Goal: Task Accomplishment & Management: Use online tool/utility

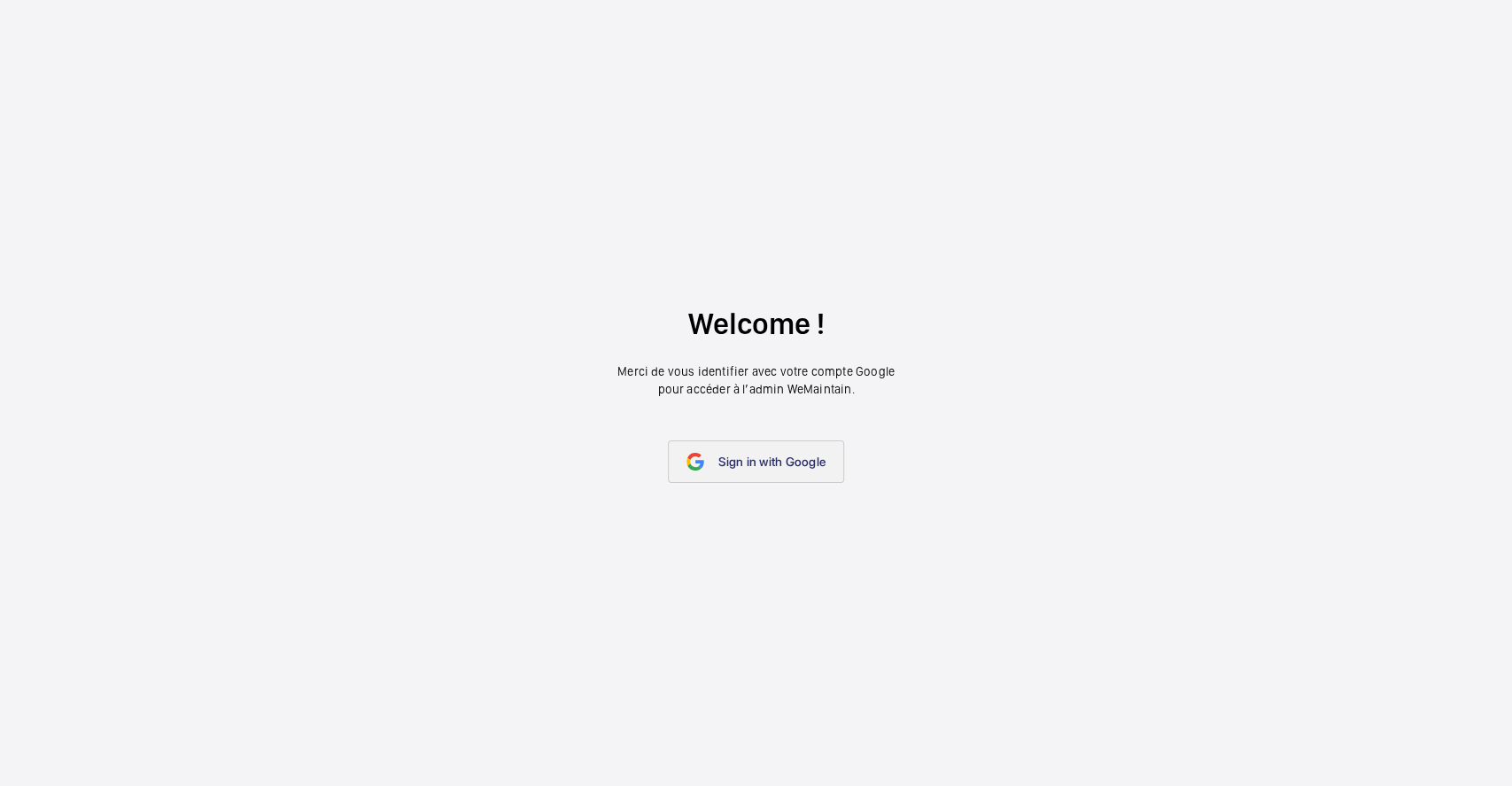
click at [750, 459] on span "Sign in with Google" at bounding box center [772, 461] width 108 height 14
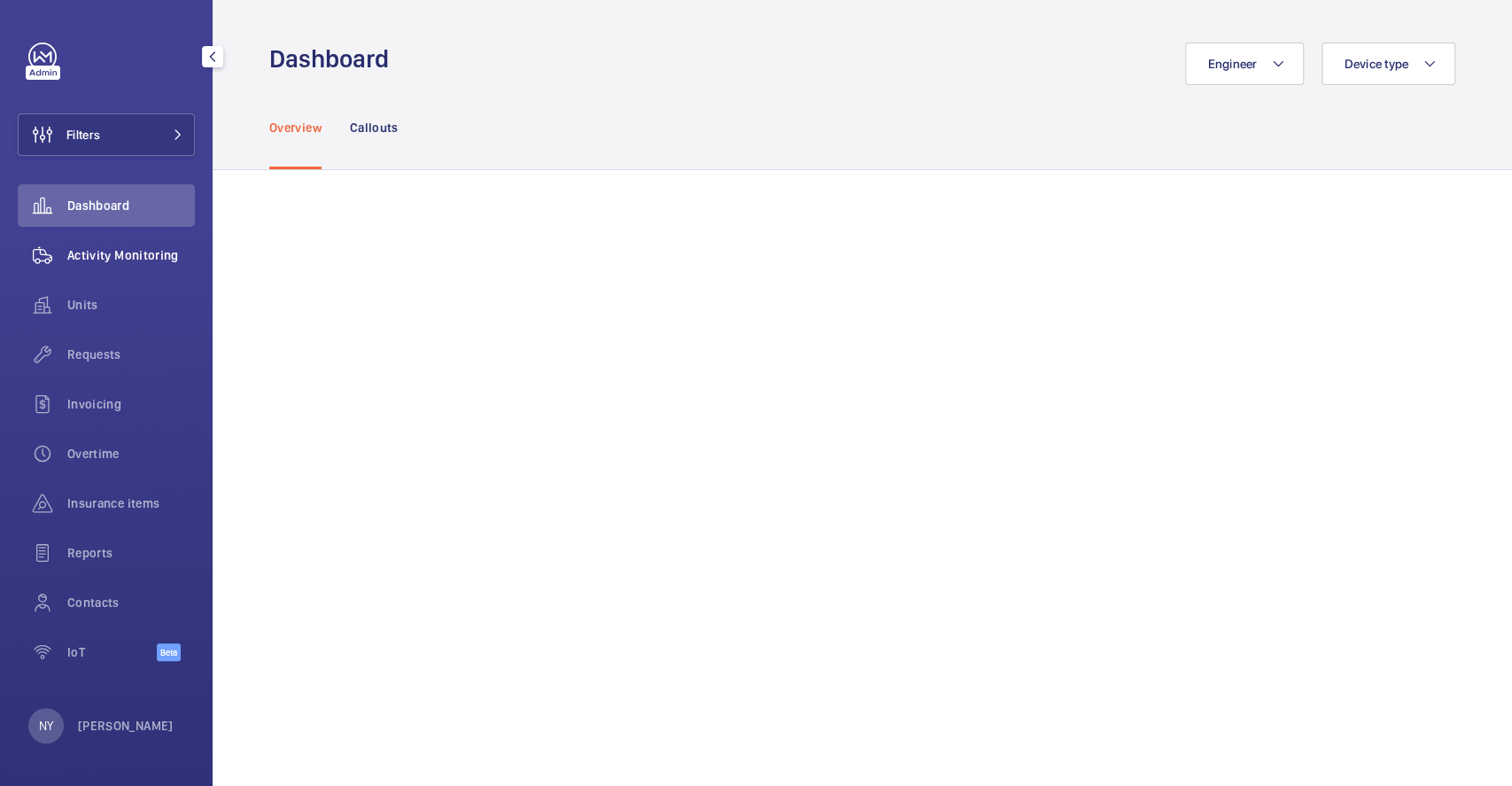
click at [62, 247] on wm-front-icon-button at bounding box center [42, 254] width 50 height 42
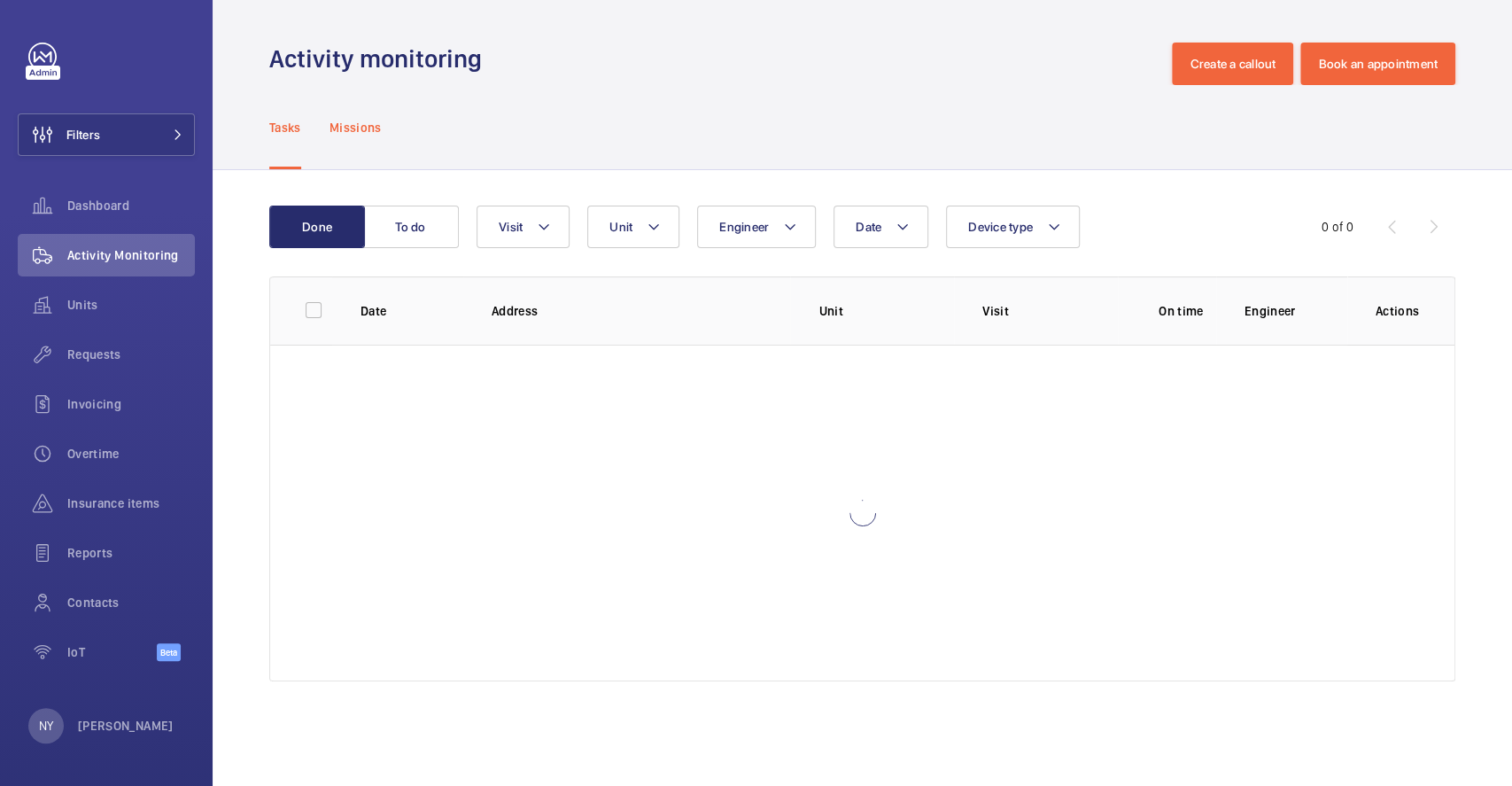
click at [349, 130] on p "Missions" at bounding box center [355, 127] width 52 height 18
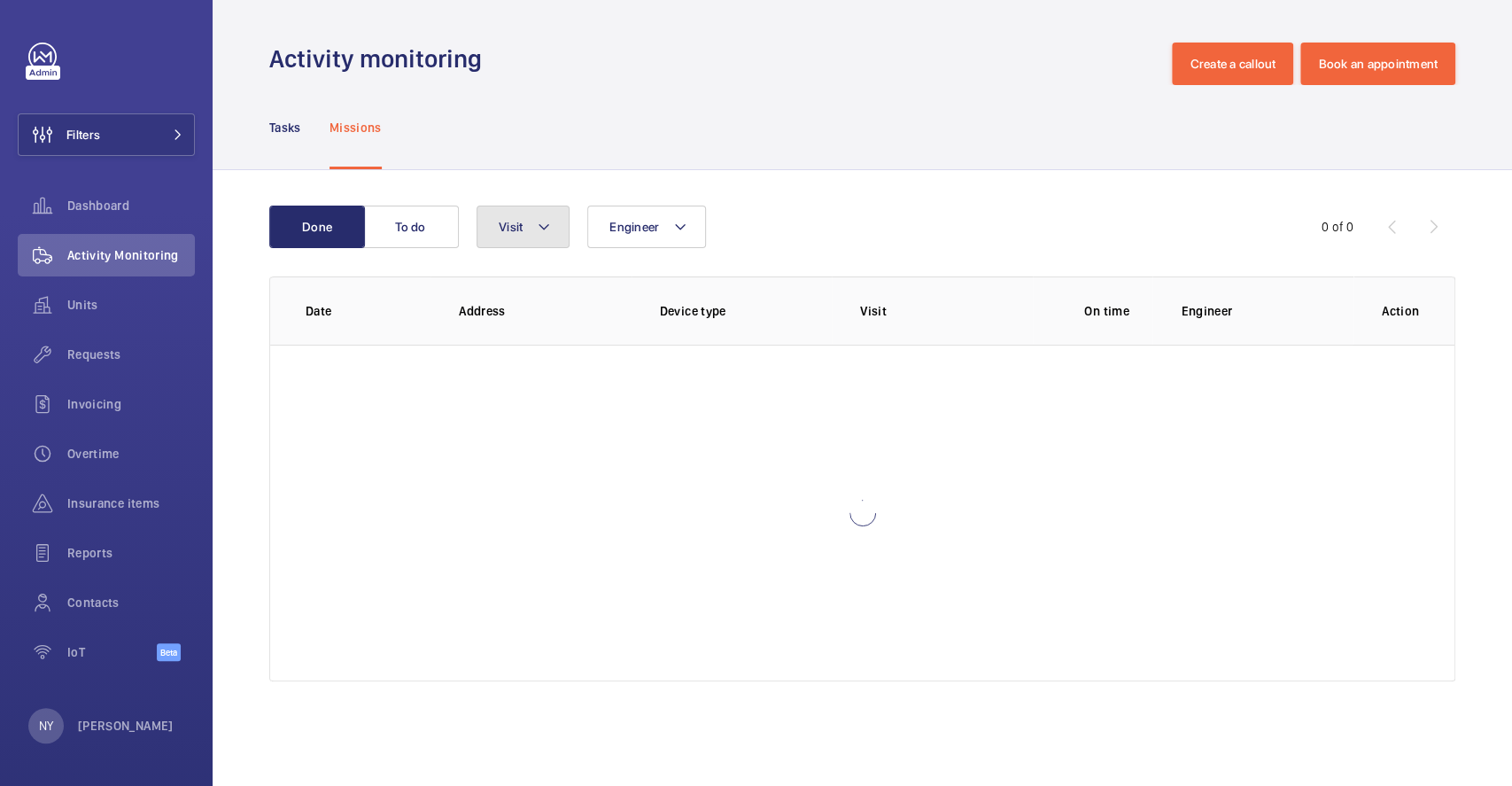
click at [510, 241] on button "Visit" at bounding box center [523, 226] width 93 height 42
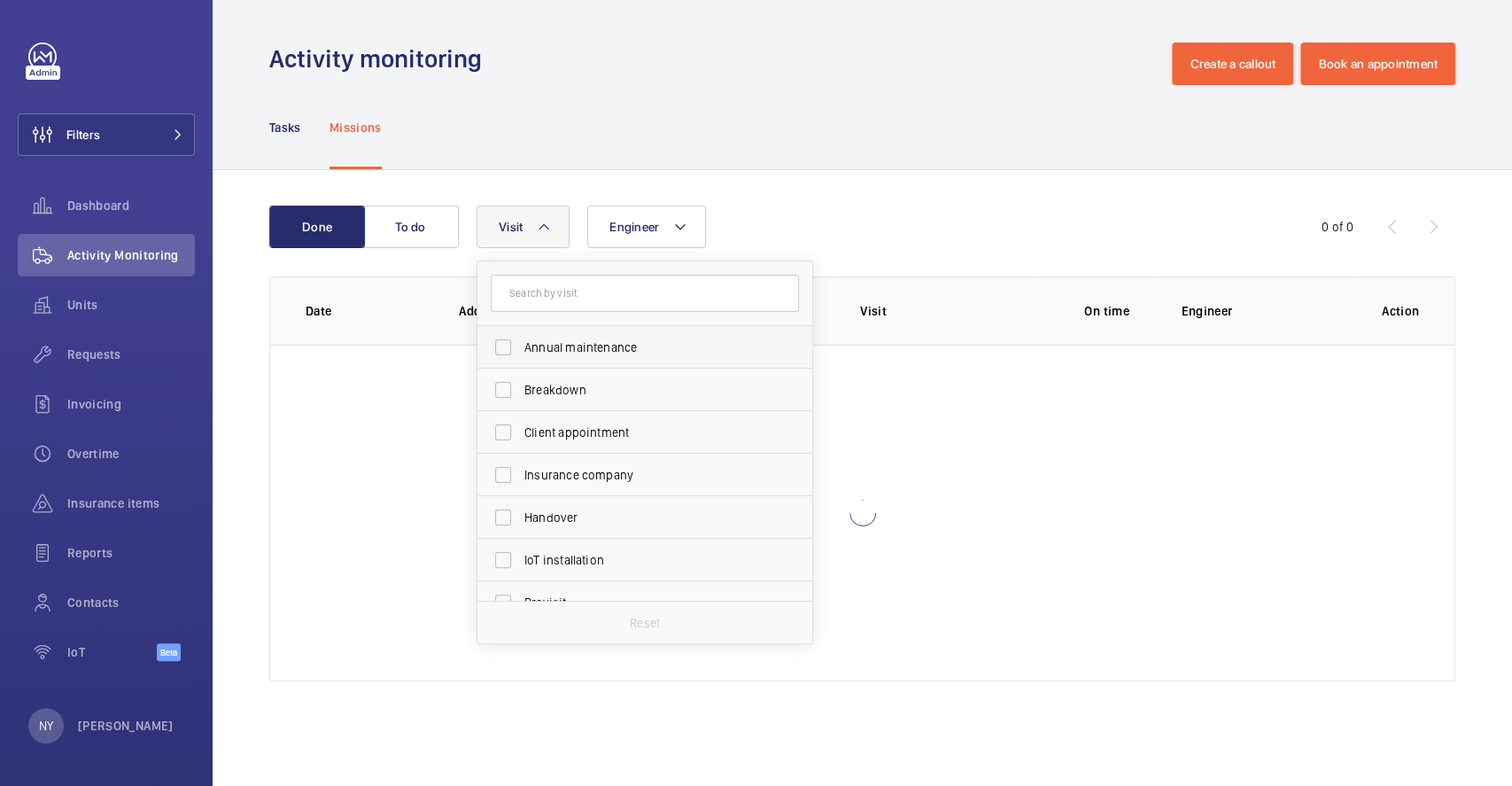
click at [542, 346] on span "Annual maintenance" at bounding box center [646, 347] width 244 height 18
click at [521, 346] on input "Annual maintenance" at bounding box center [503, 347] width 35 height 35
checkbox input "true"
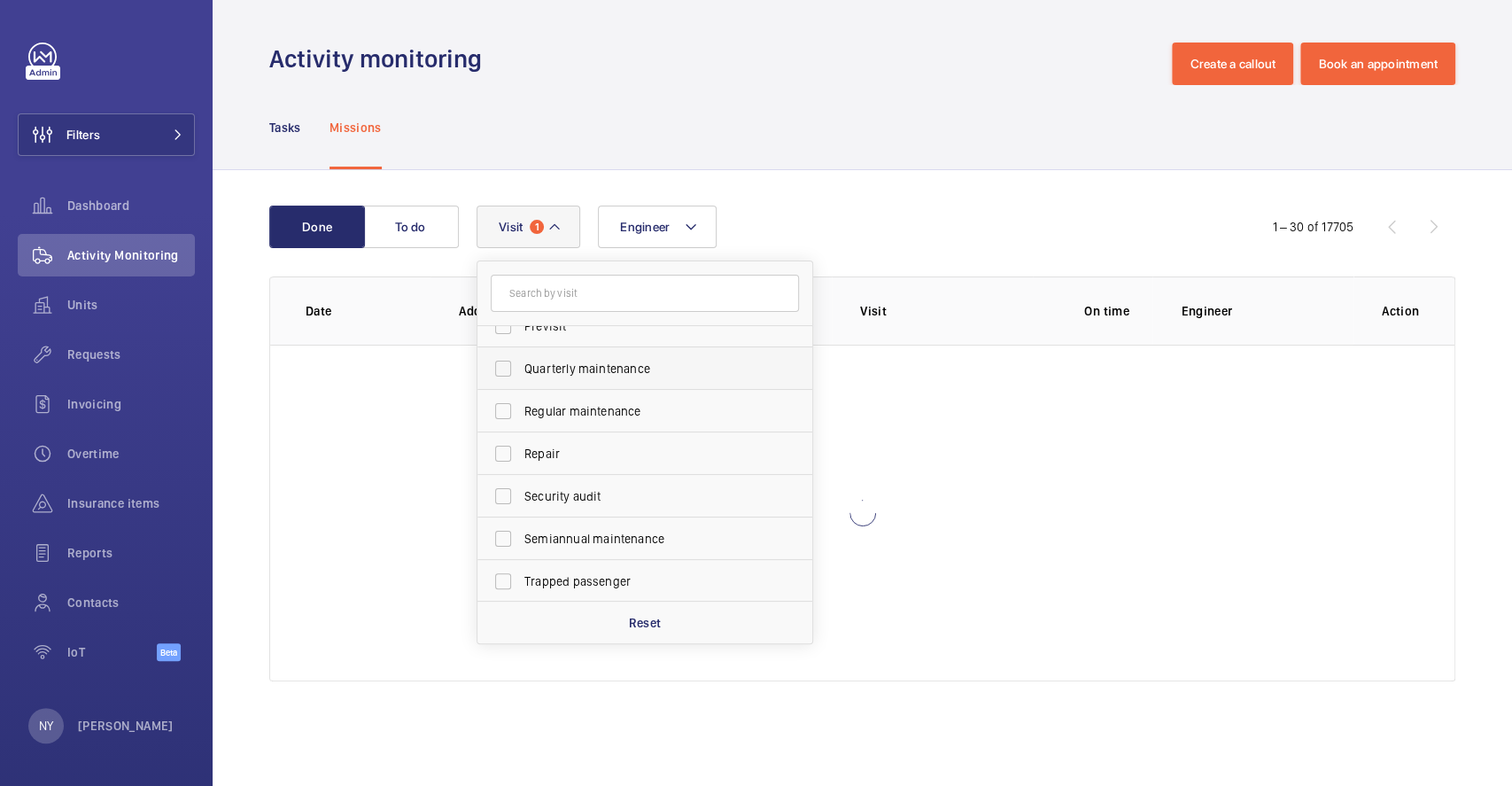
scroll to position [277, 0]
click at [552, 347] on label "Quarterly maintenance" at bounding box center [631, 367] width 308 height 42
click at [521, 350] on input "Quarterly maintenance" at bounding box center [503, 368] width 35 height 35
checkbox input "true"
click at [575, 407] on span "Regular maintenance" at bounding box center [646, 410] width 244 height 18
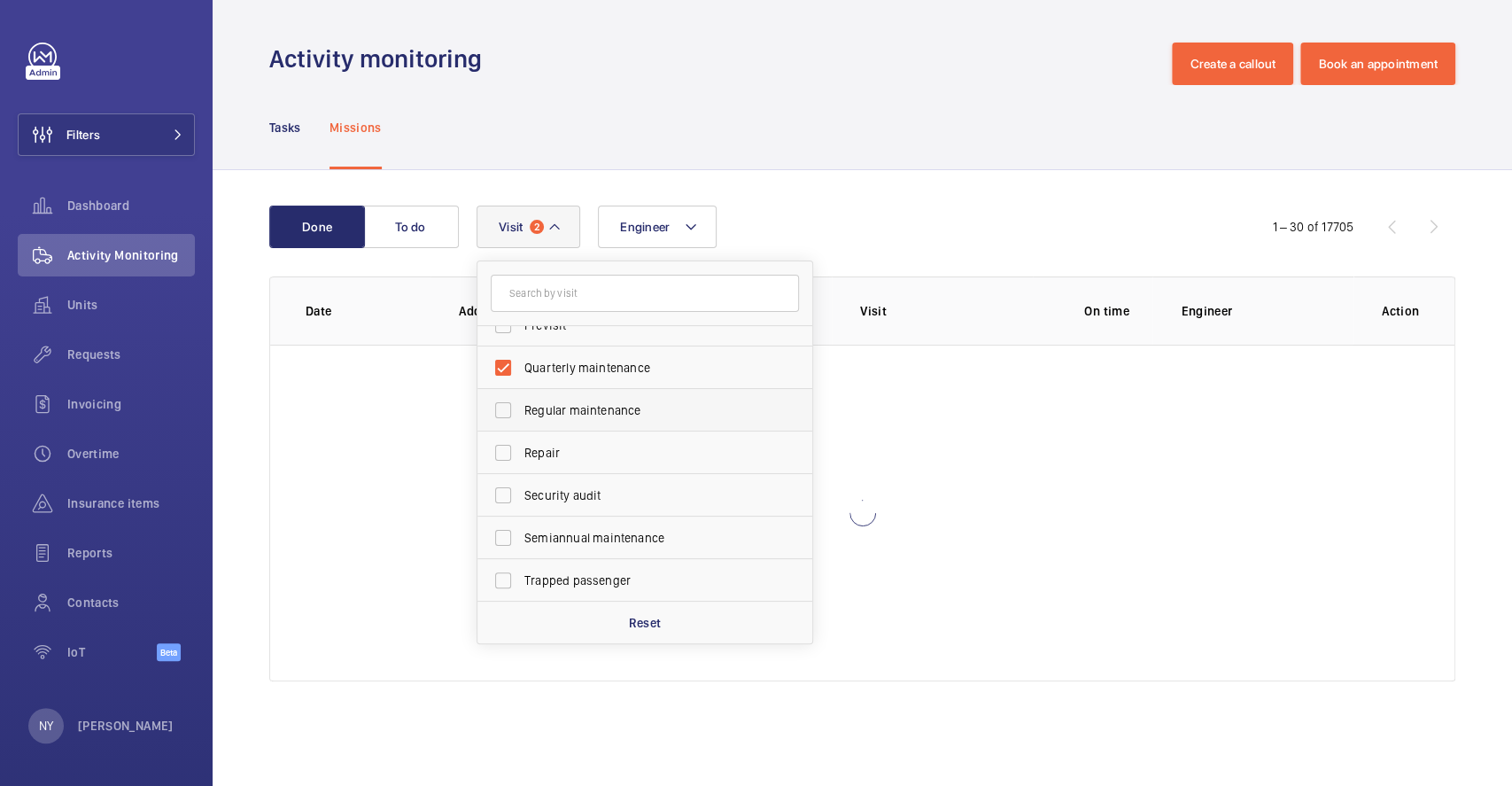
click at [521, 407] on input "Regular maintenance" at bounding box center [503, 410] width 35 height 35
checkbox input "true"
click at [576, 554] on label "Semiannual maintenance" at bounding box center [631, 537] width 308 height 42
click at [521, 554] on input "Semiannual maintenance" at bounding box center [503, 537] width 35 height 35
checkbox input "true"
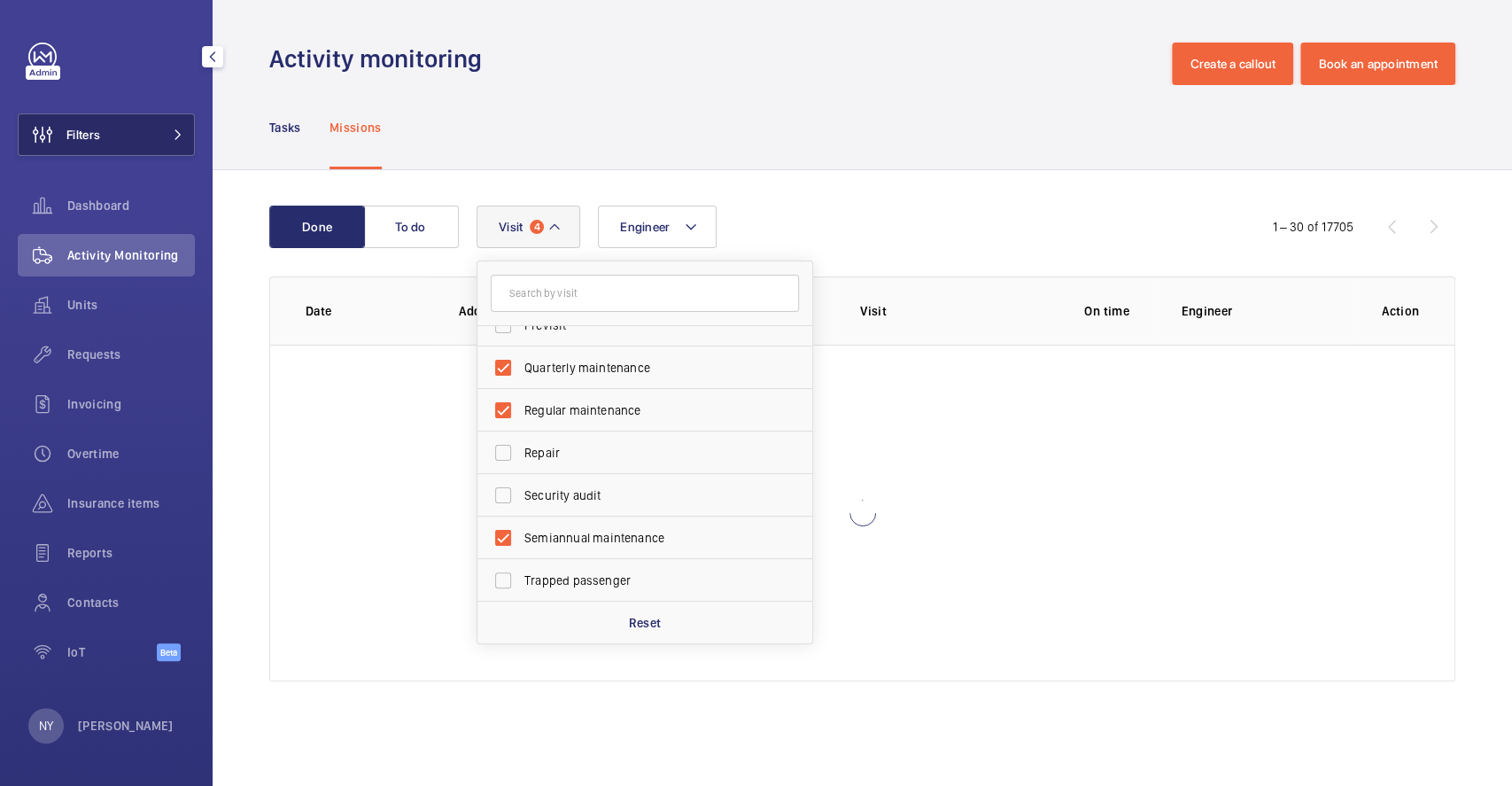
click at [86, 142] on span "Filters" at bounding box center [83, 135] width 33 height 18
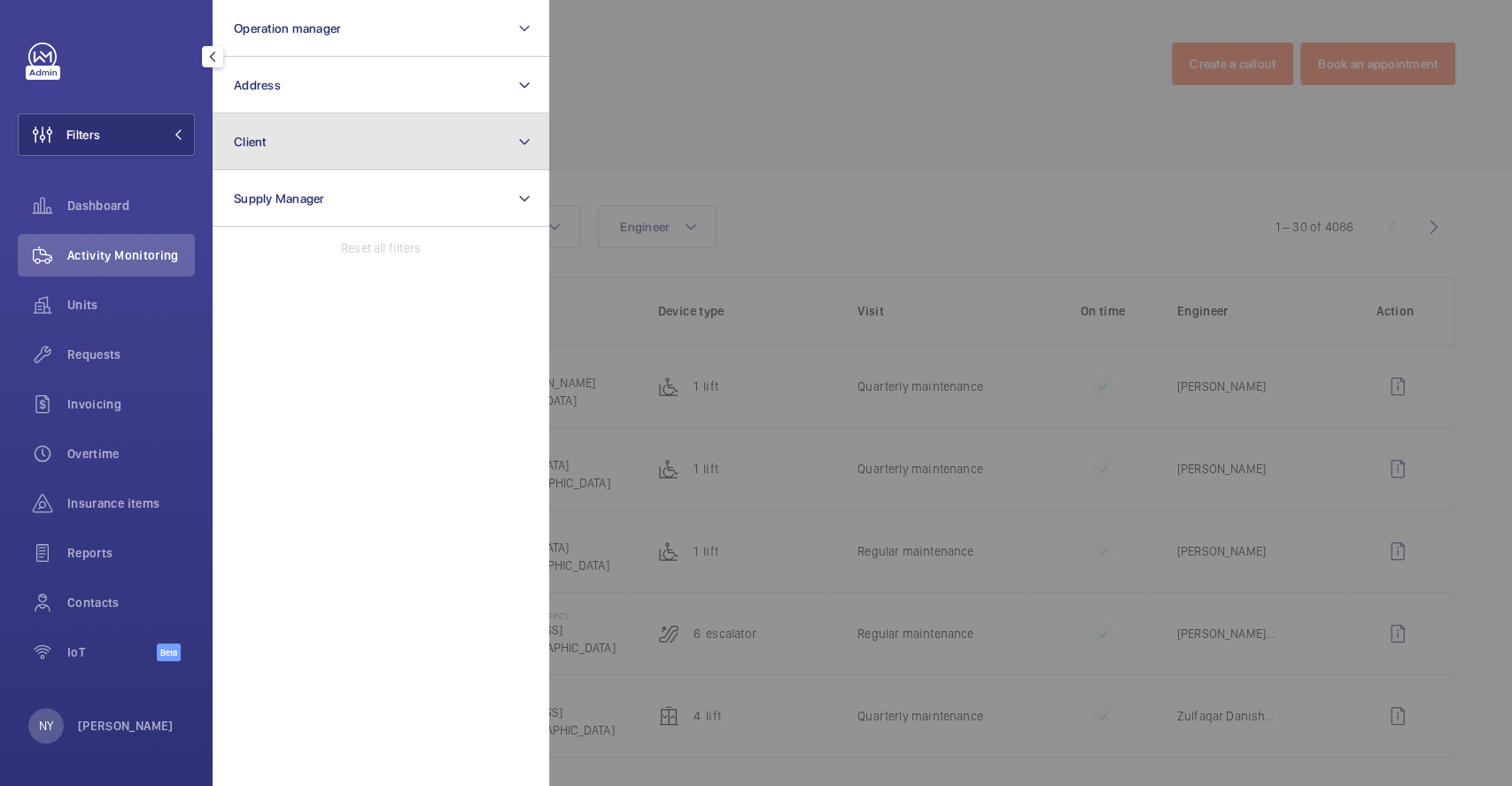
click at [319, 146] on button "Client" at bounding box center [381, 142] width 337 height 57
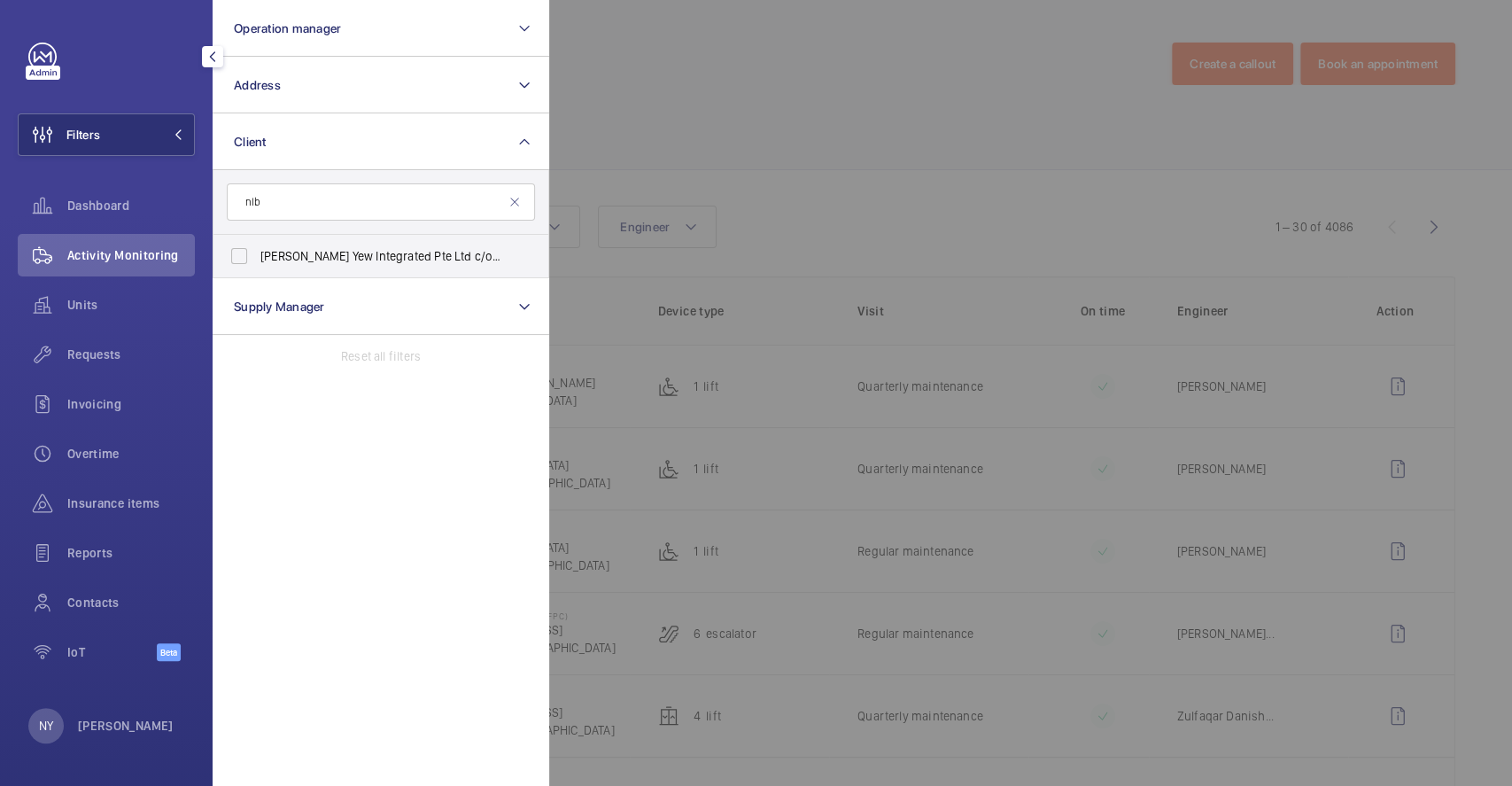
type input "nlb"
click at [276, 241] on label "[PERSON_NAME] Yew Integrated Pte Ltd c/o NLB" at bounding box center [367, 255] width 308 height 42
click at [257, 241] on input "[PERSON_NAME] Yew Integrated Pte Ltd c/o NLB" at bounding box center [239, 256] width 35 height 35
checkbox input "true"
click at [848, 157] on div at bounding box center [1305, 393] width 1512 height 786
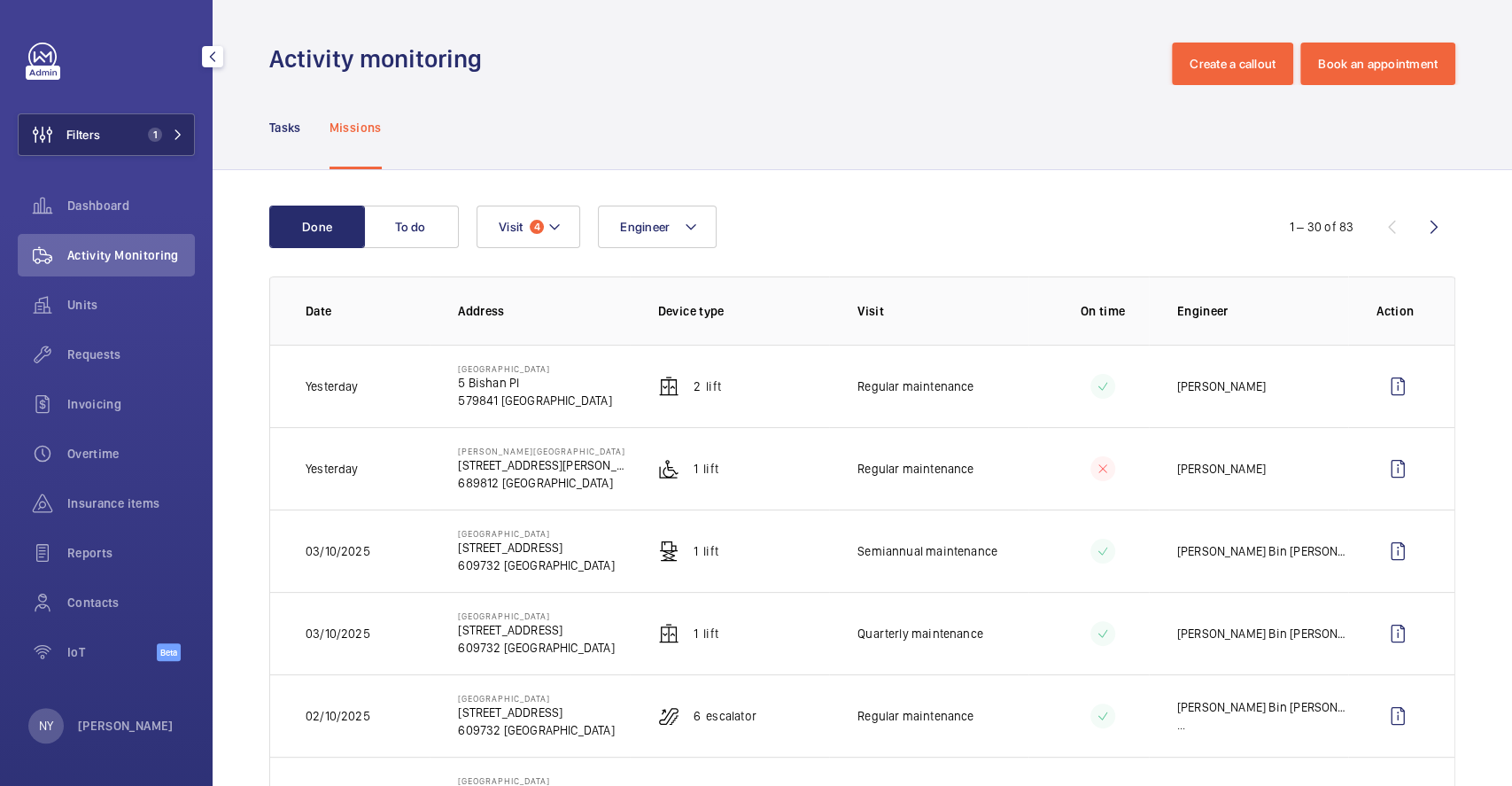
click at [95, 145] on span "Filters" at bounding box center [59, 134] width 81 height 42
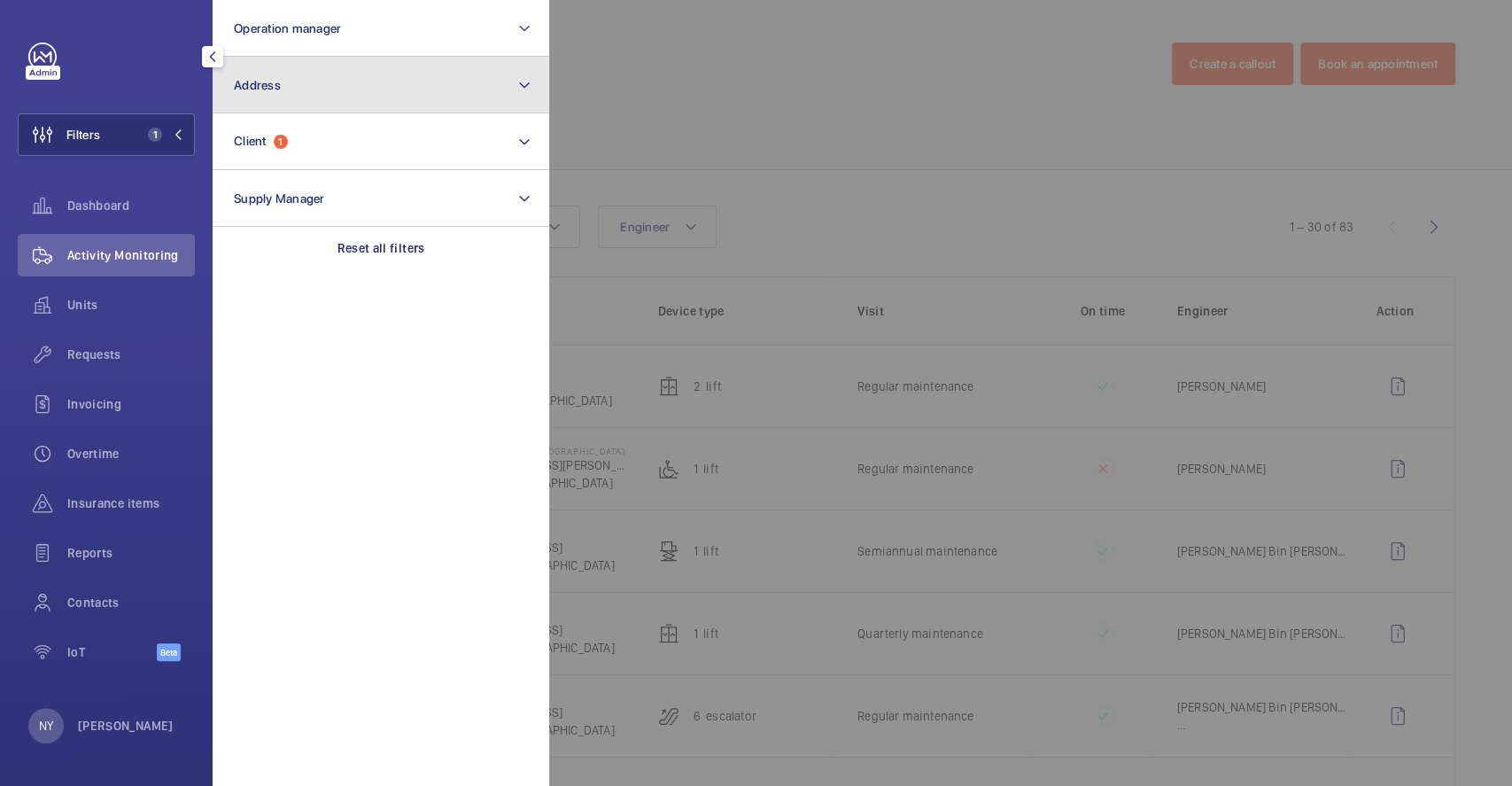
click at [368, 81] on button "Address" at bounding box center [381, 85] width 337 height 57
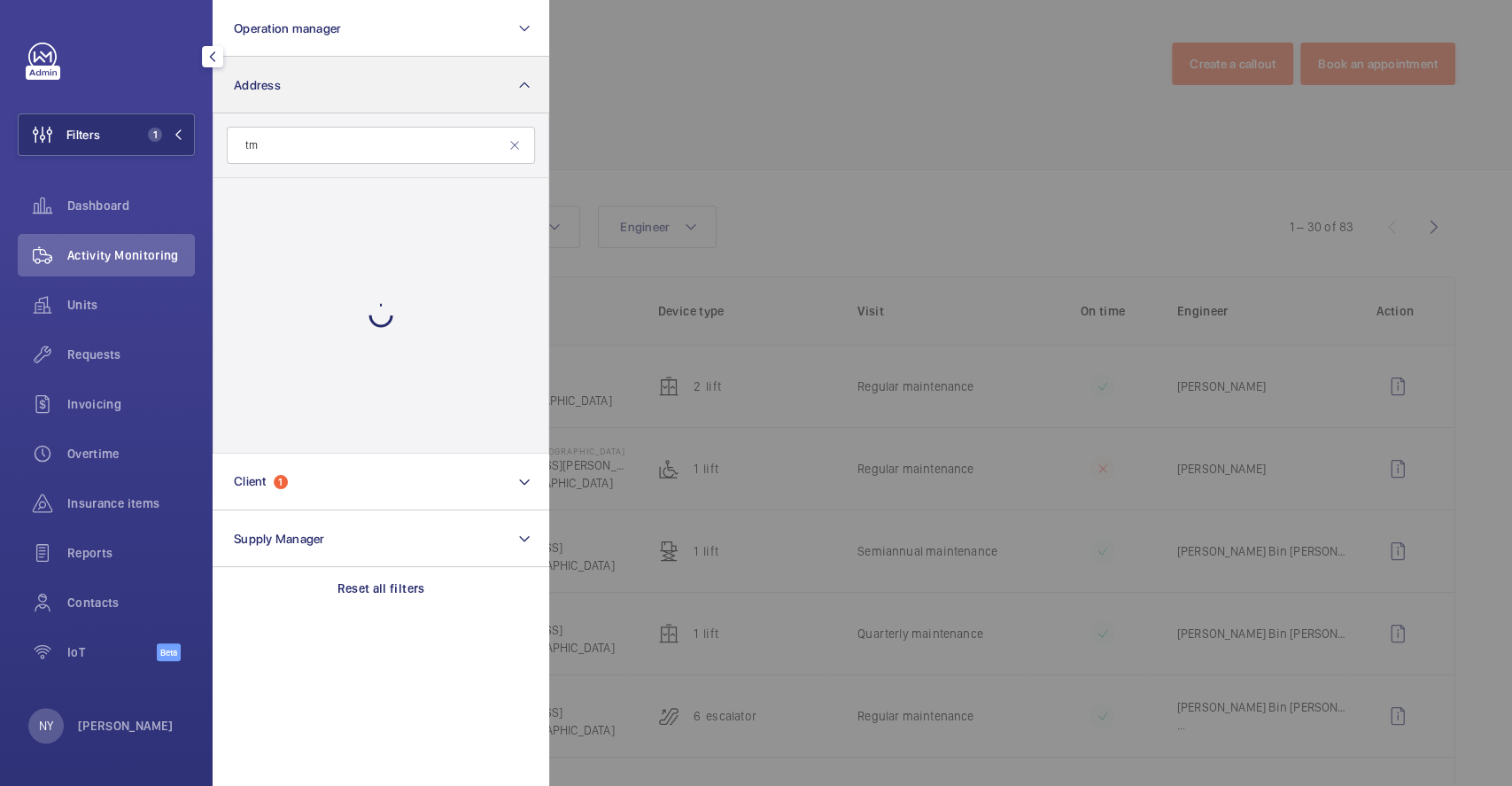
type input "t"
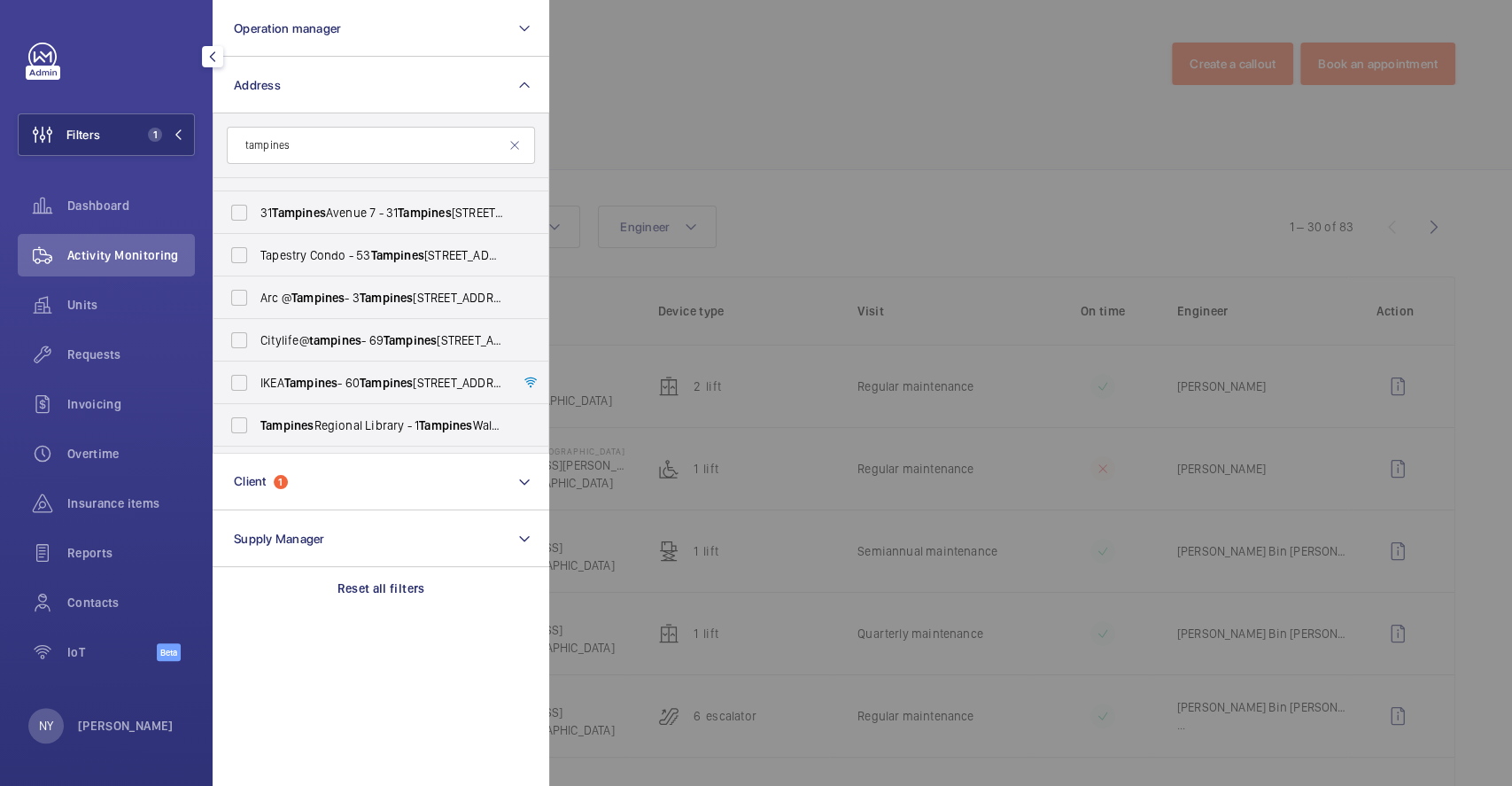
scroll to position [236, 0]
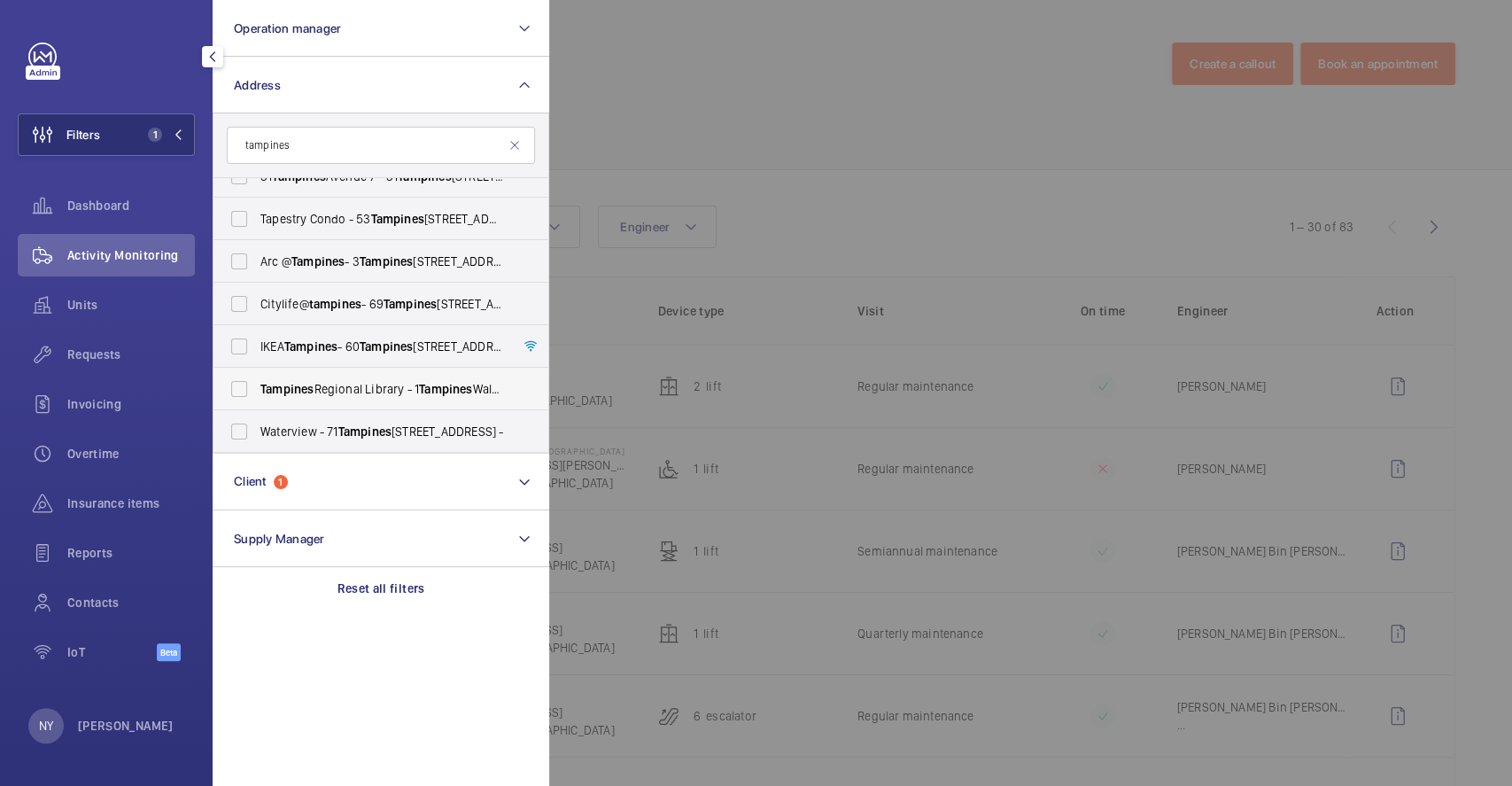
type input "tampines"
click at [304, 375] on label "[GEOGRAPHIC_DATA] - [STREET_ADDRESS]" at bounding box center [367, 389] width 308 height 42
click at [257, 375] on input "[GEOGRAPHIC_DATA] - [STREET_ADDRESS]" at bounding box center [239, 389] width 35 height 35
checkbox input "true"
click at [844, 183] on div at bounding box center [1305, 393] width 1512 height 786
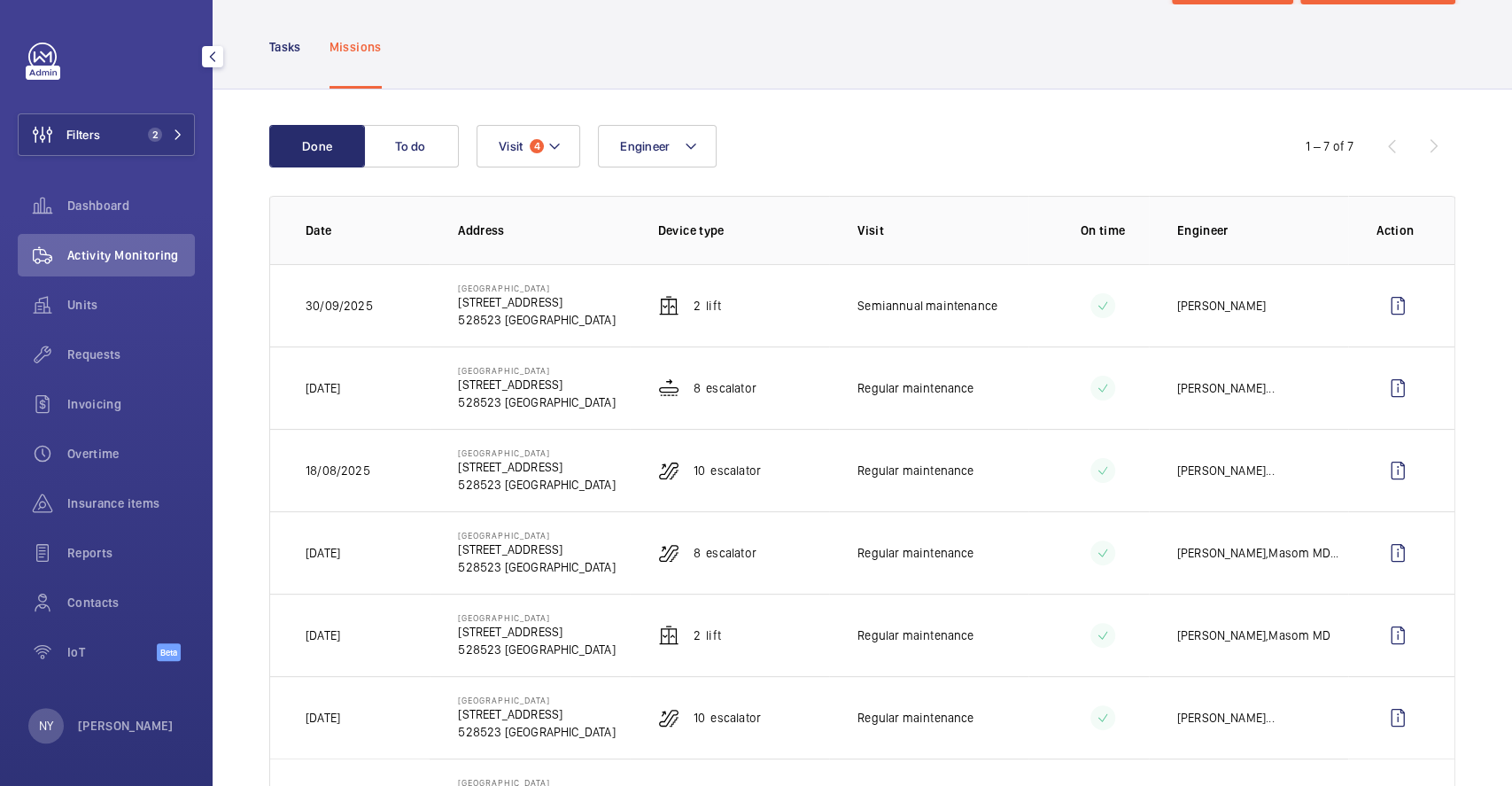
scroll to position [117, 0]
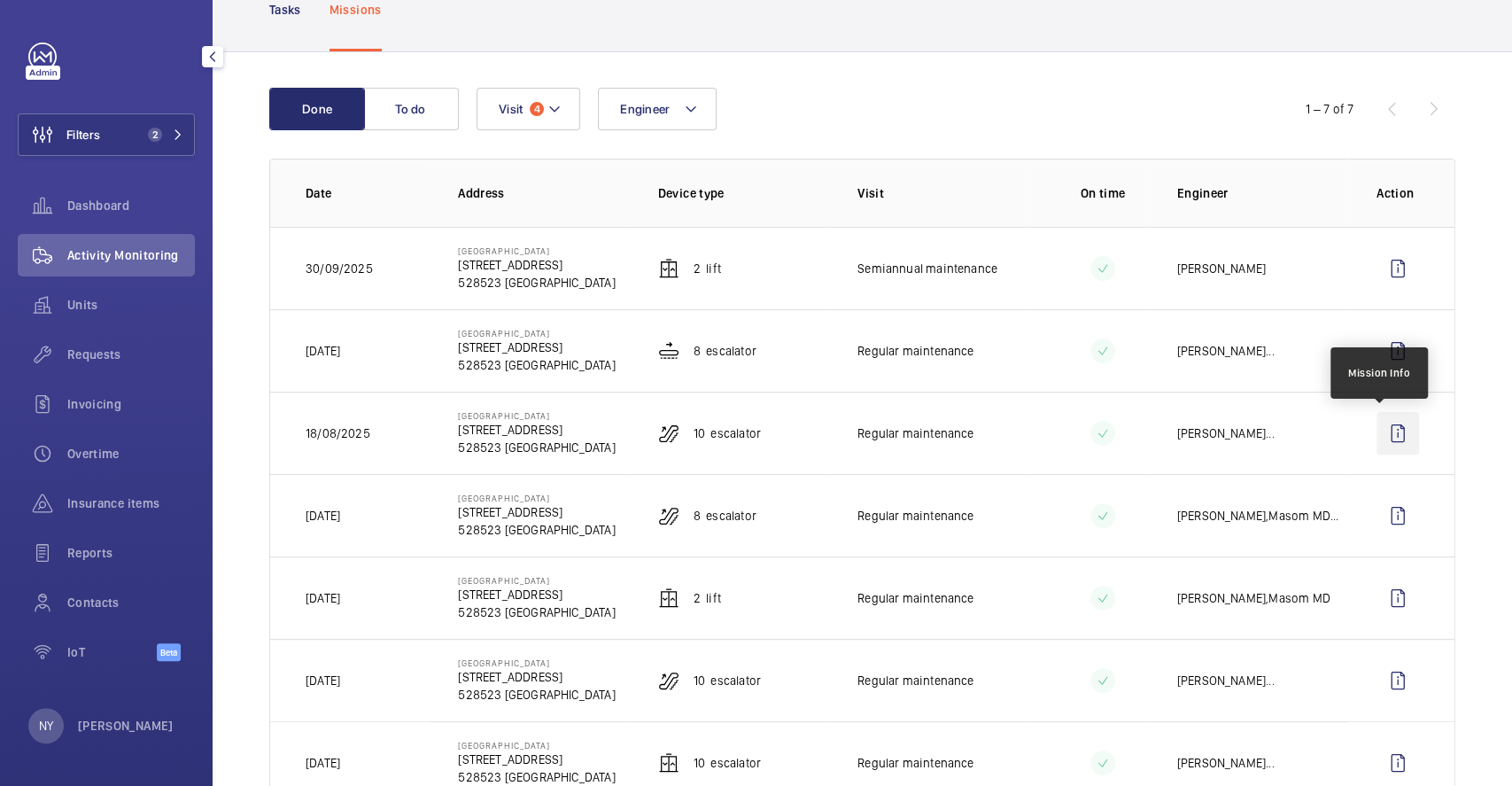
click at [1390, 450] on wm-front-icon-button at bounding box center [1397, 433] width 42 height 42
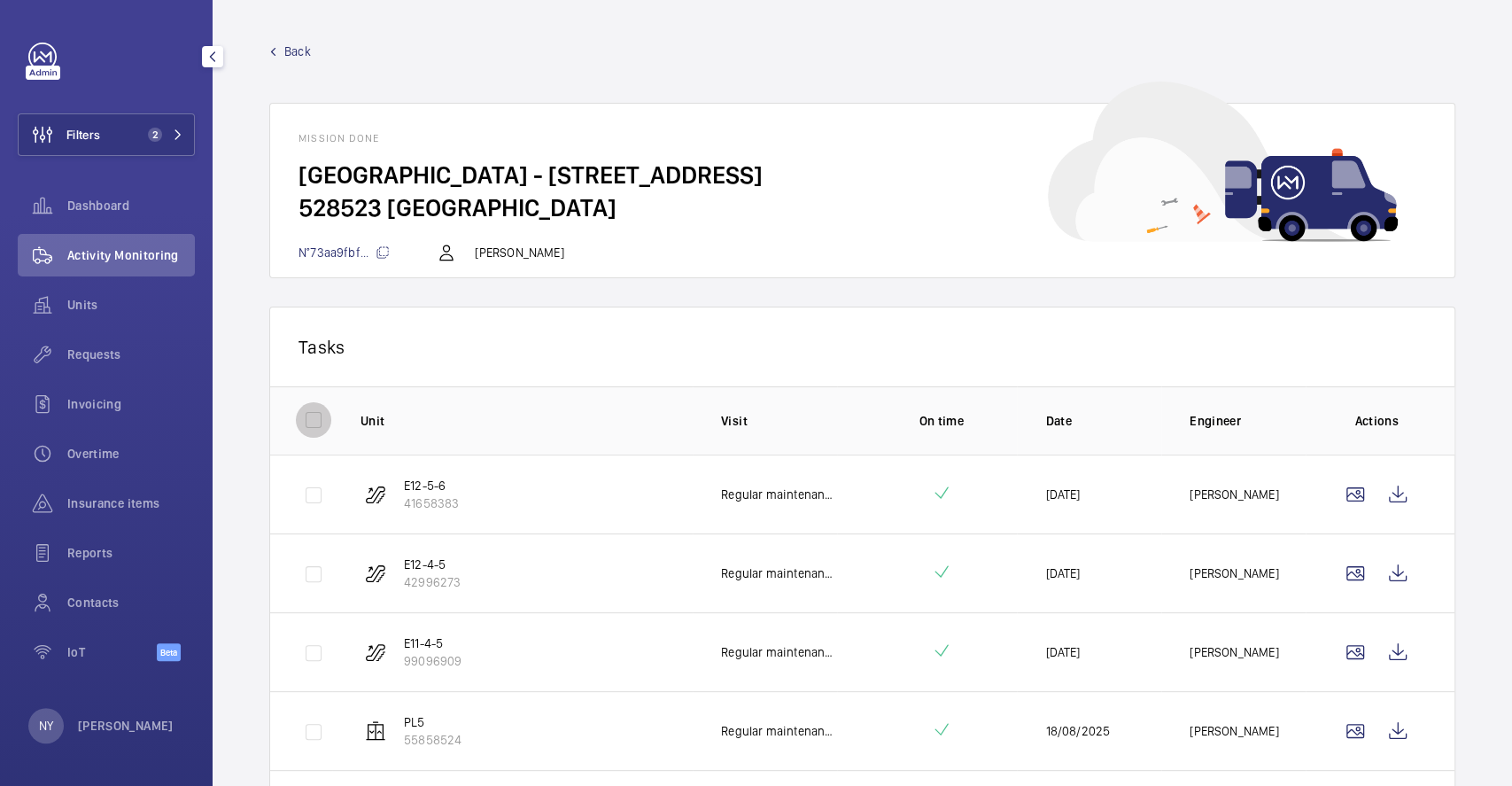
click at [308, 415] on input "checkbox" at bounding box center [313, 420] width 35 height 35
checkbox input "true"
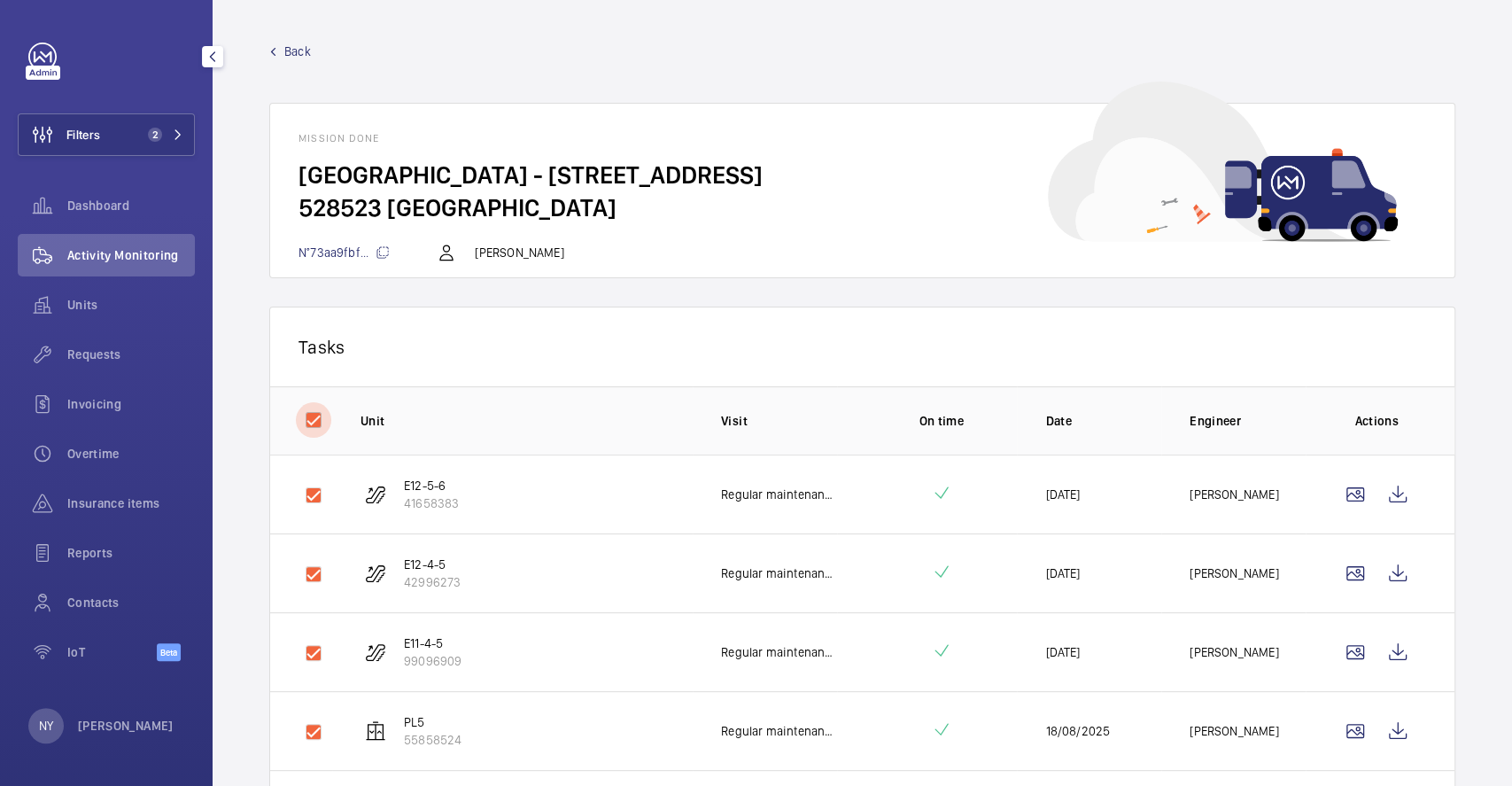
checkbox input "true"
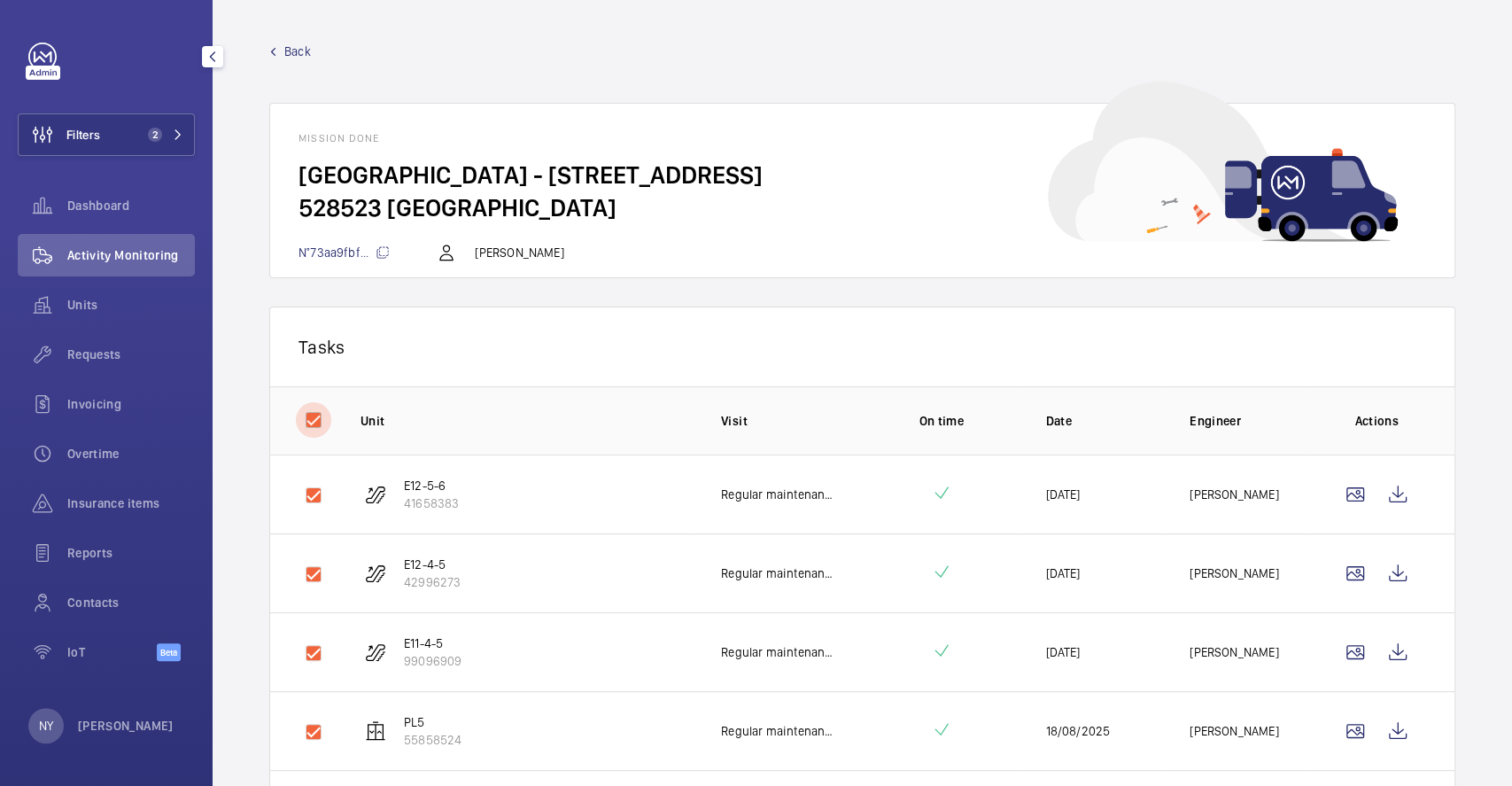
checkbox input "true"
click at [1350, 348] on button "Download 10 reports" at bounding box center [1350, 346] width 155 height 42
click at [296, 54] on span "Back" at bounding box center [298, 51] width 26 height 18
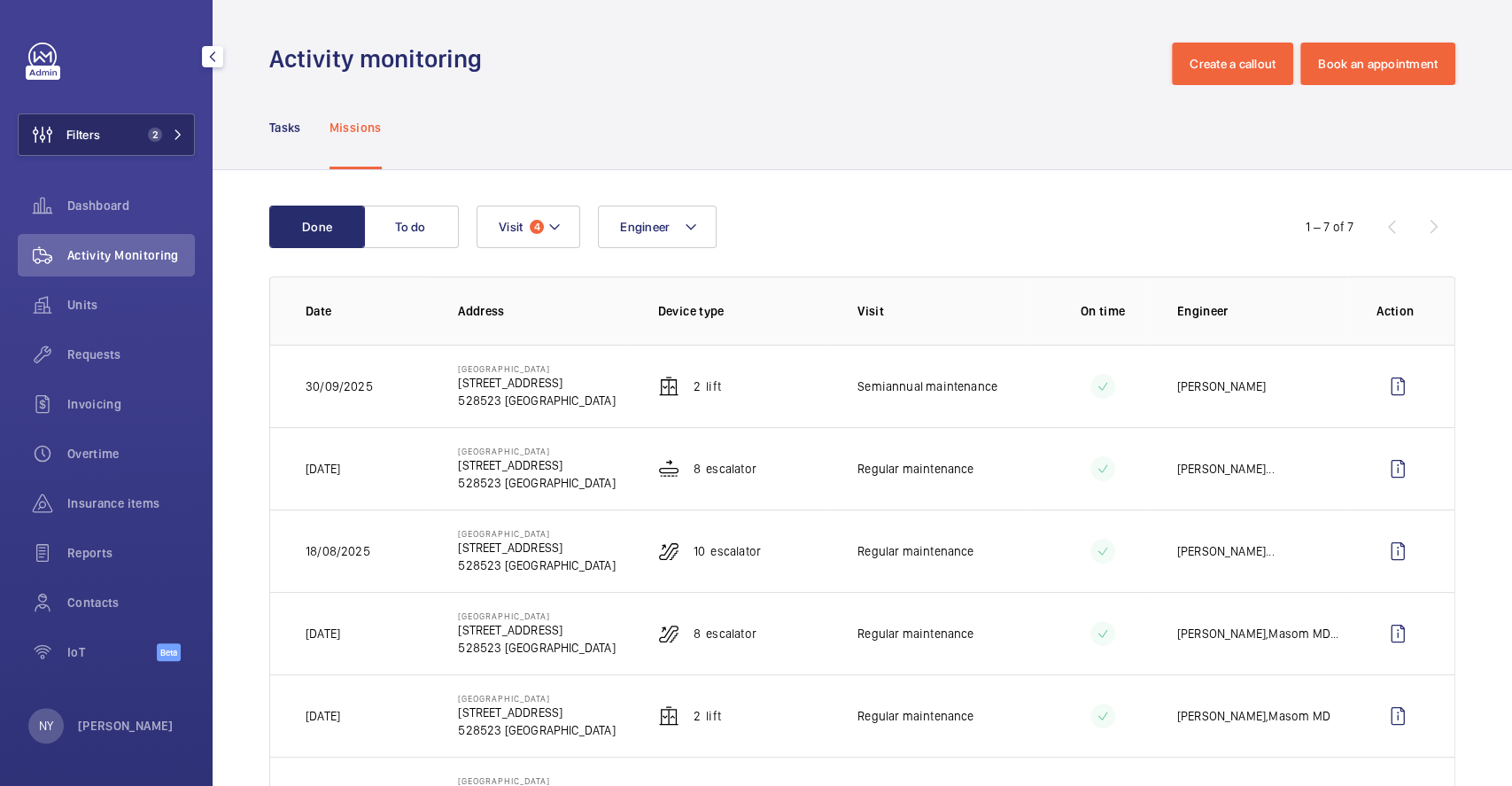
click at [111, 125] on button "Filters 2" at bounding box center [106, 134] width 177 height 42
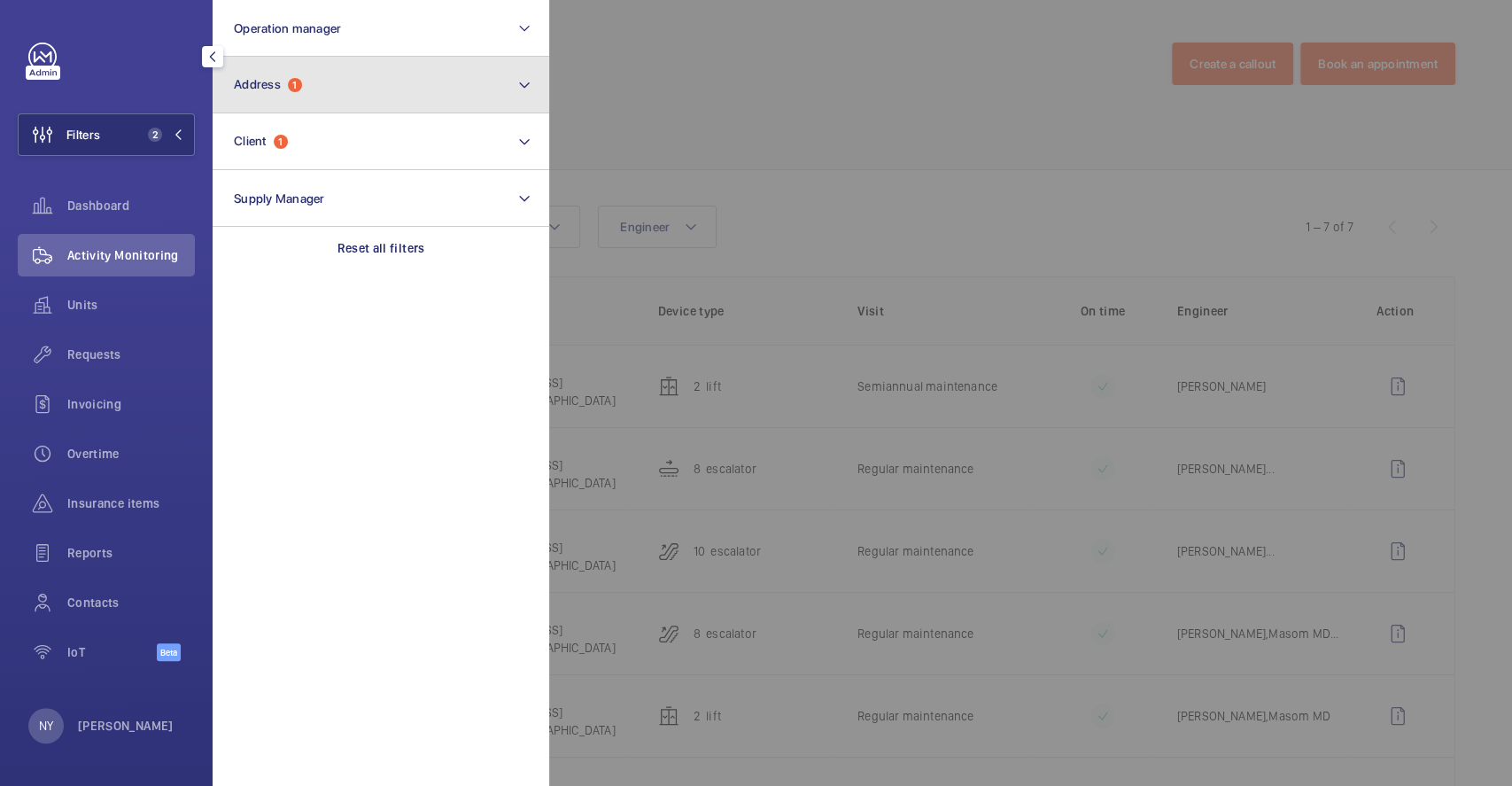
click at [340, 64] on button "Address 1" at bounding box center [381, 85] width 337 height 57
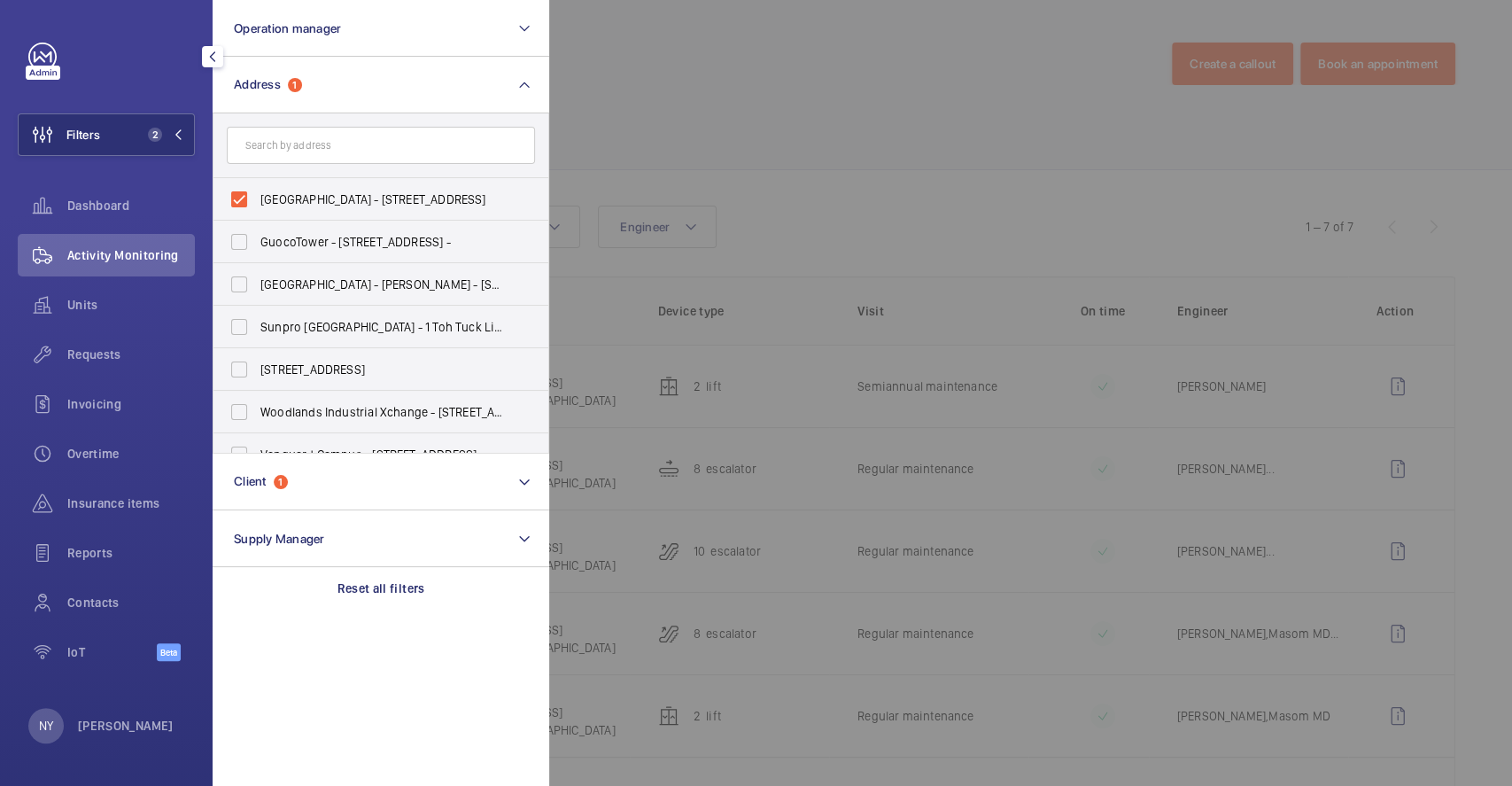
click at [326, 189] on label "[GEOGRAPHIC_DATA] - [STREET_ADDRESS]" at bounding box center [367, 199] width 308 height 42
click at [257, 189] on input "[GEOGRAPHIC_DATA] - [STREET_ADDRESS]" at bounding box center [239, 200] width 35 height 35
checkbox input "false"
click at [798, 153] on div at bounding box center [1305, 393] width 1512 height 786
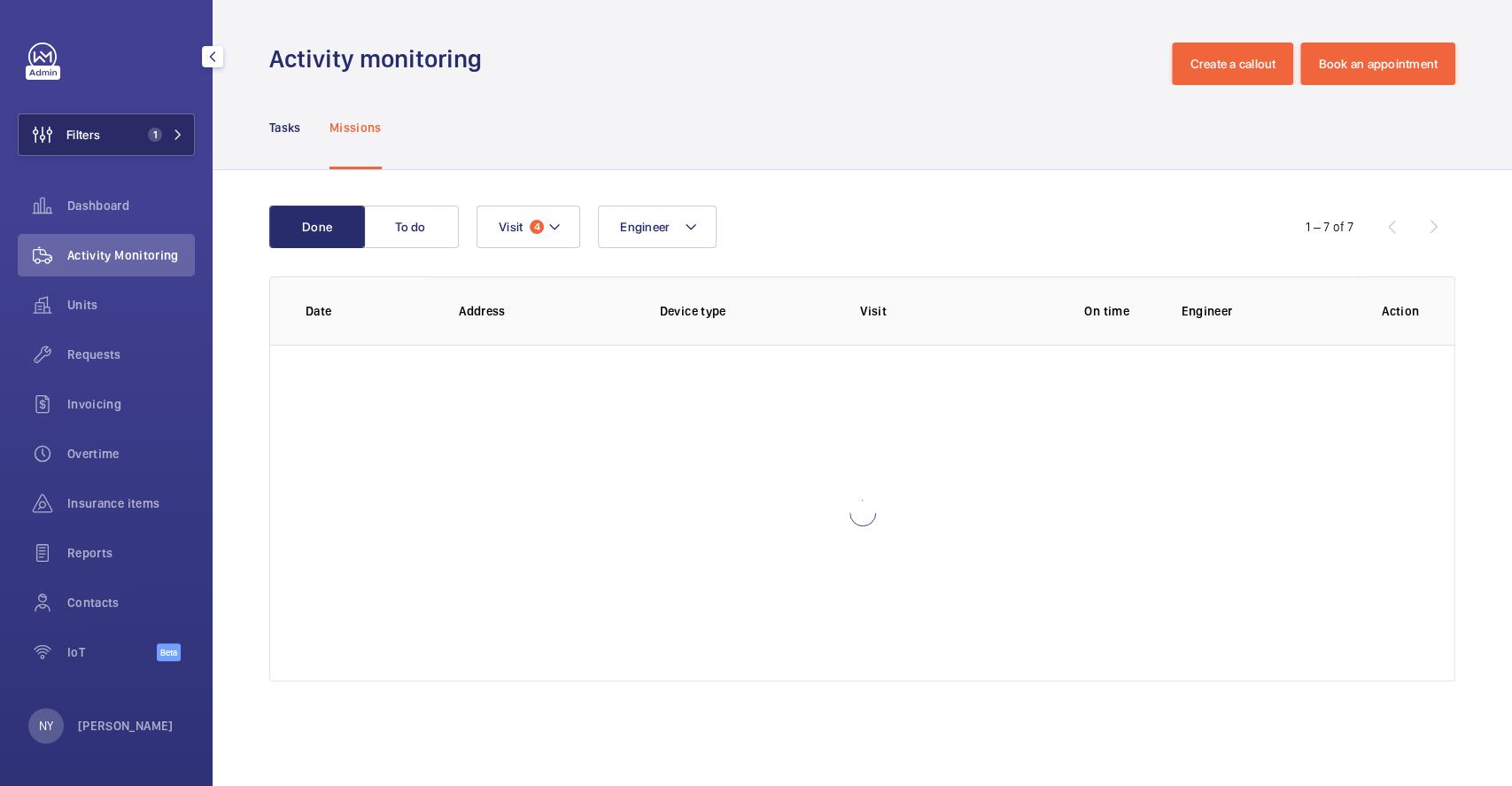
click at [128, 121] on button "Filters 1" at bounding box center [106, 134] width 177 height 42
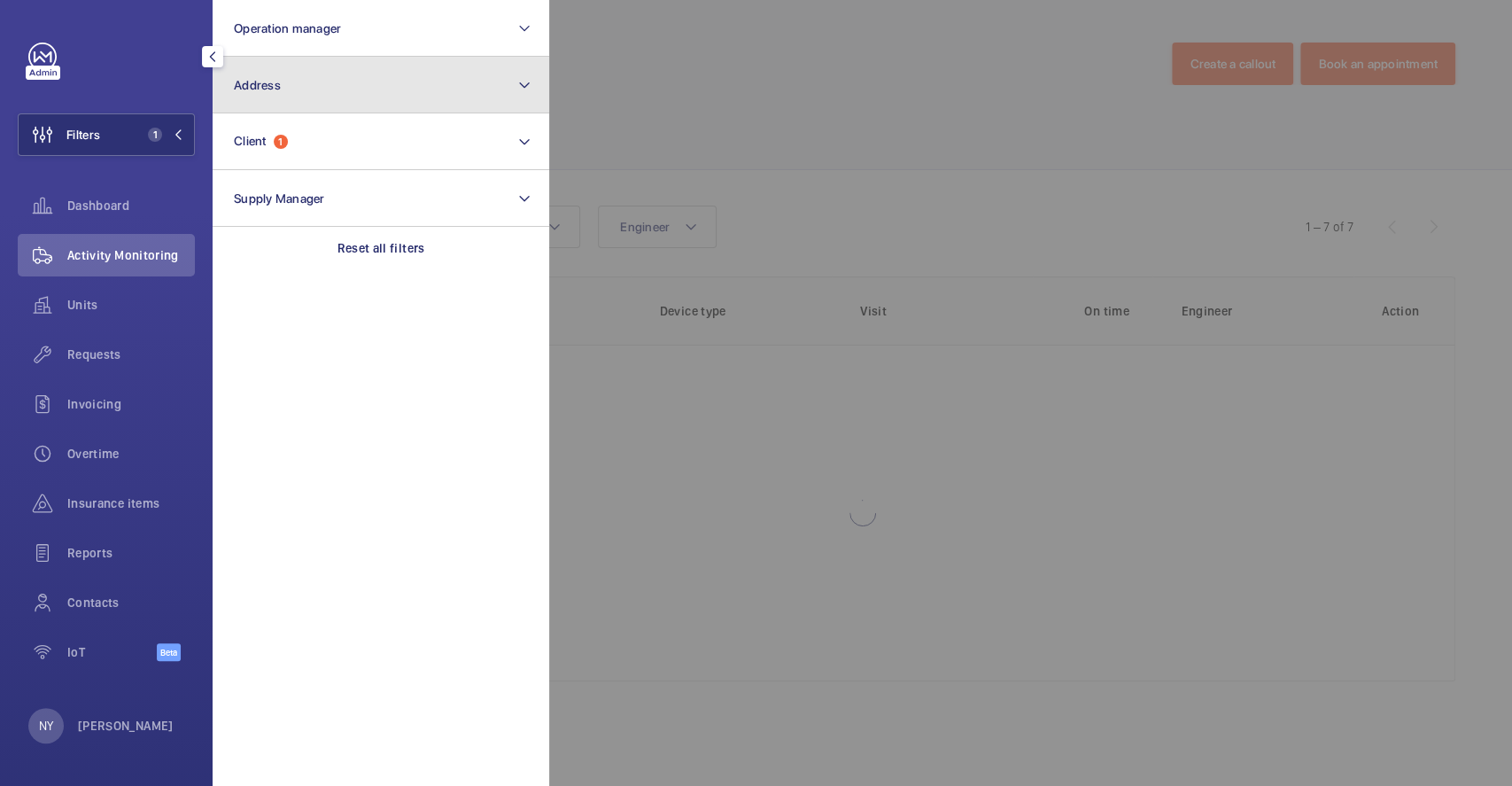
click at [357, 98] on button "Address" at bounding box center [381, 85] width 337 height 57
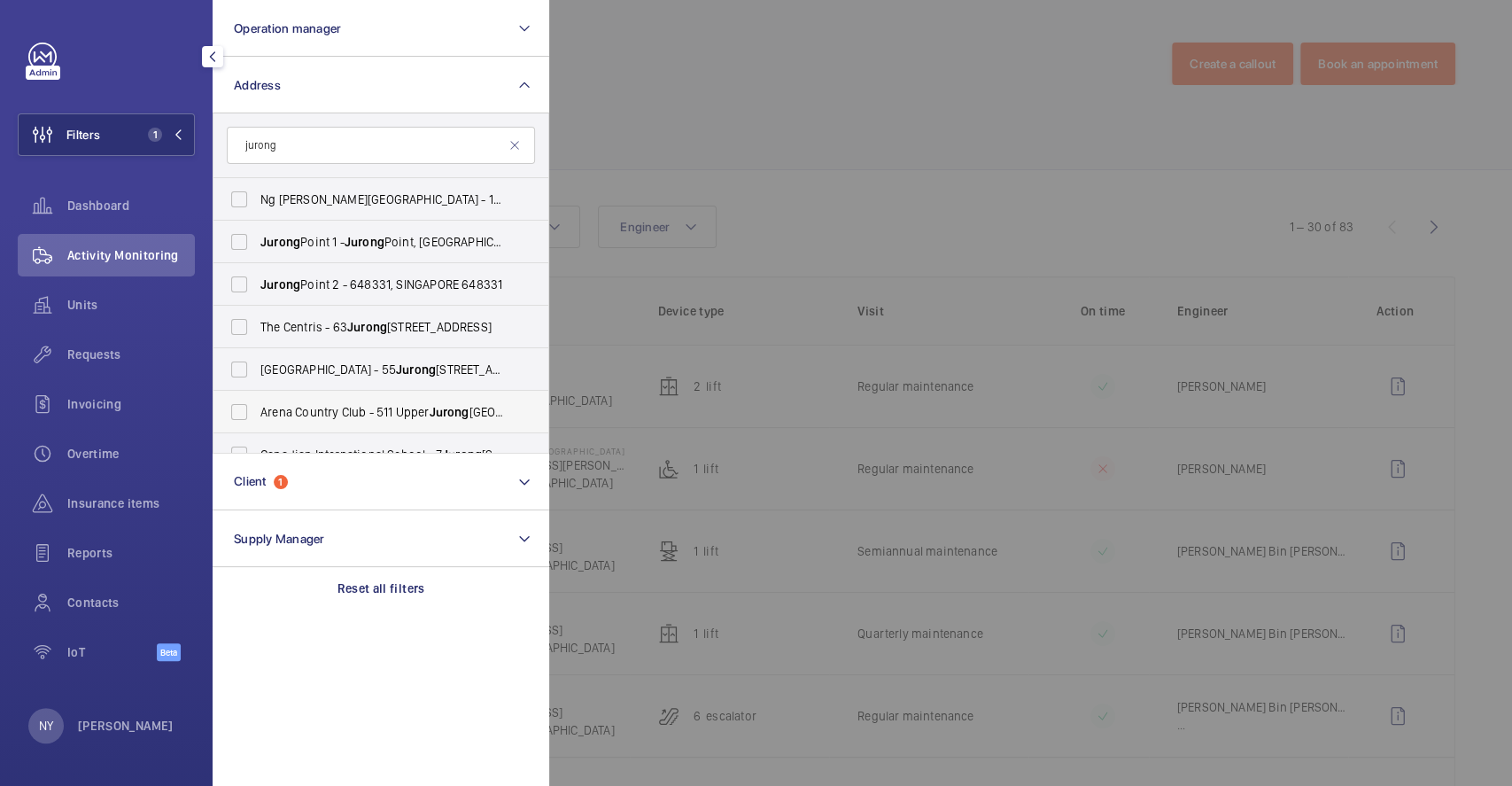
scroll to position [117, 0]
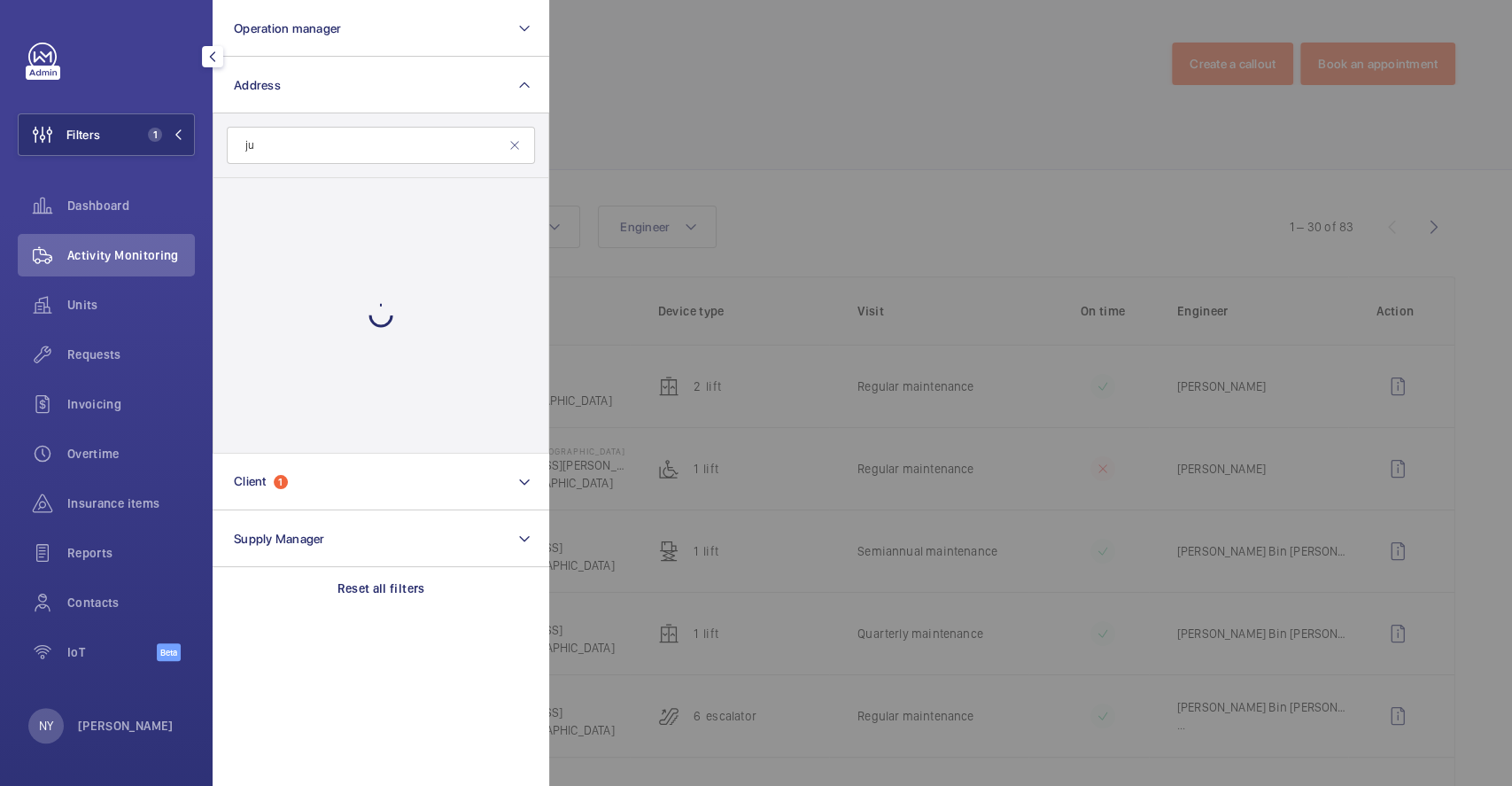
type input "j"
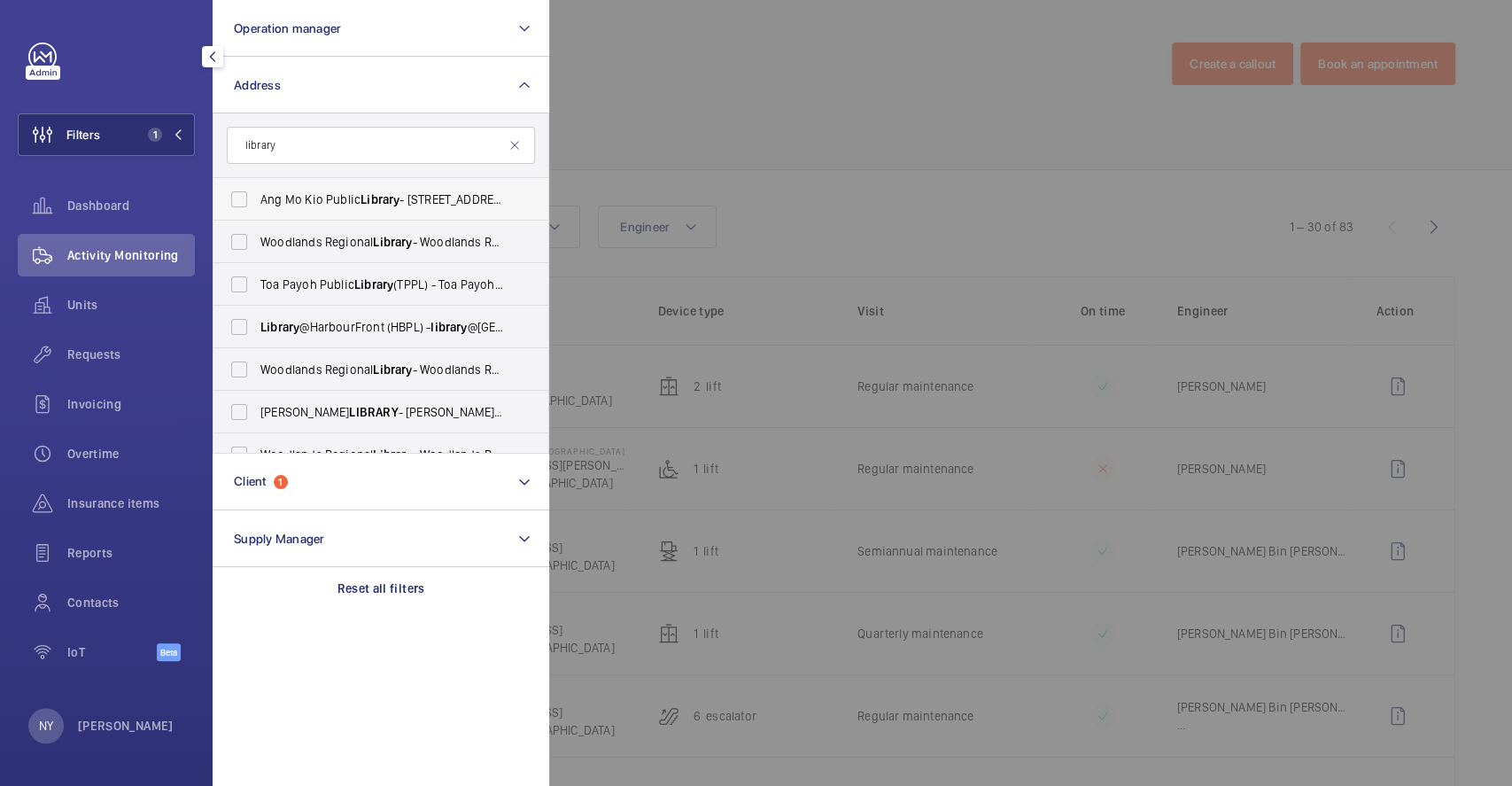
type input "library"
click at [360, 192] on span "Library" at bounding box center [380, 199] width 39 height 14
click at [257, 192] on input "Ang [GEOGRAPHIC_DATA] - [STREET_ADDRESS]" at bounding box center [239, 200] width 35 height 35
checkbox input "true"
click at [362, 243] on span "[GEOGRAPHIC_DATA] - [GEOGRAPHIC_DATA] , [GEOGRAPHIC_DATA] 730900" at bounding box center [382, 242] width 244 height 18
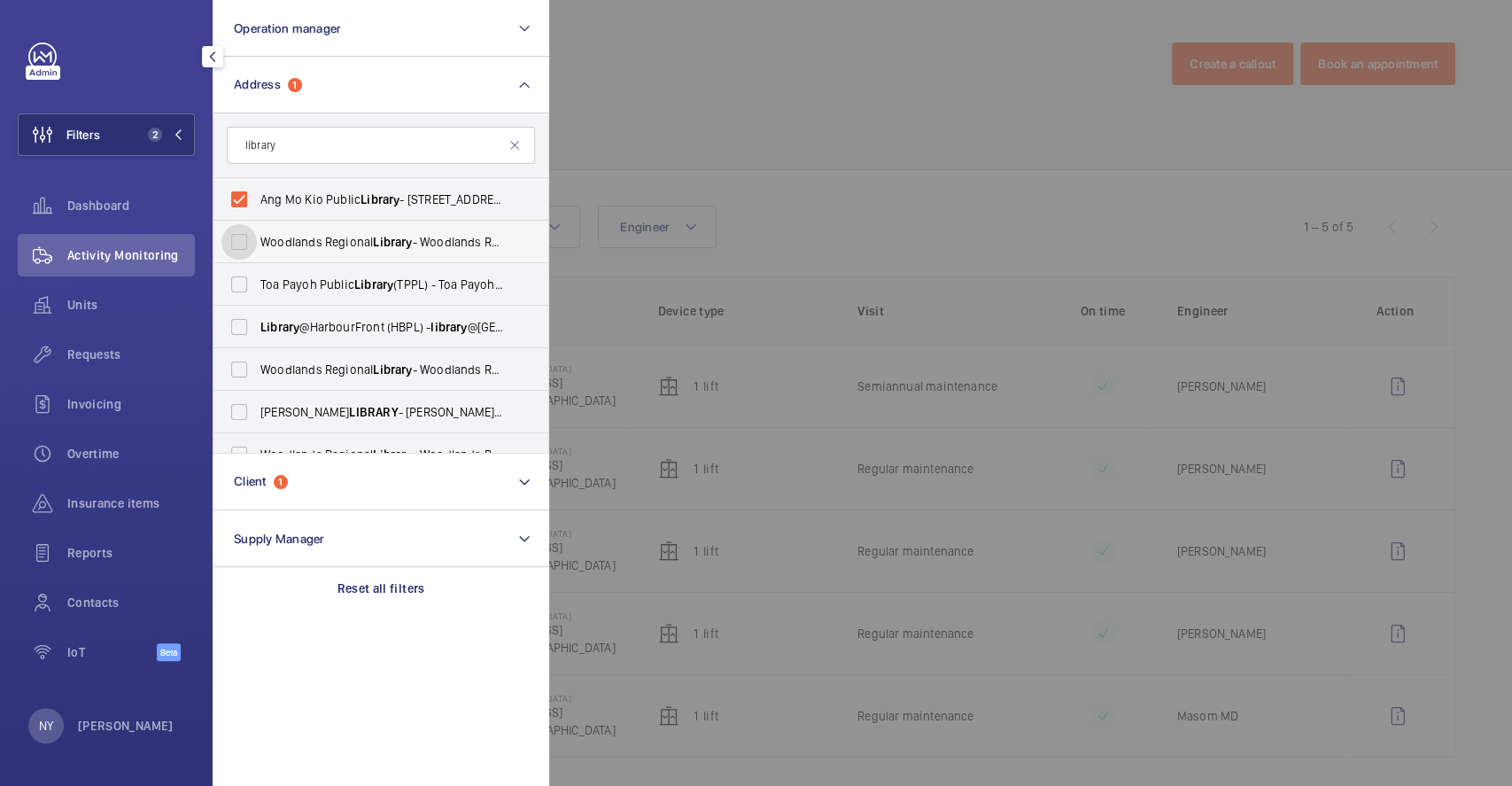
click at [257, 243] on input "[GEOGRAPHIC_DATA] - [GEOGRAPHIC_DATA] , [GEOGRAPHIC_DATA] 730900" at bounding box center [239, 242] width 35 height 35
checkbox input "true"
click at [701, 145] on div at bounding box center [1305, 393] width 1512 height 786
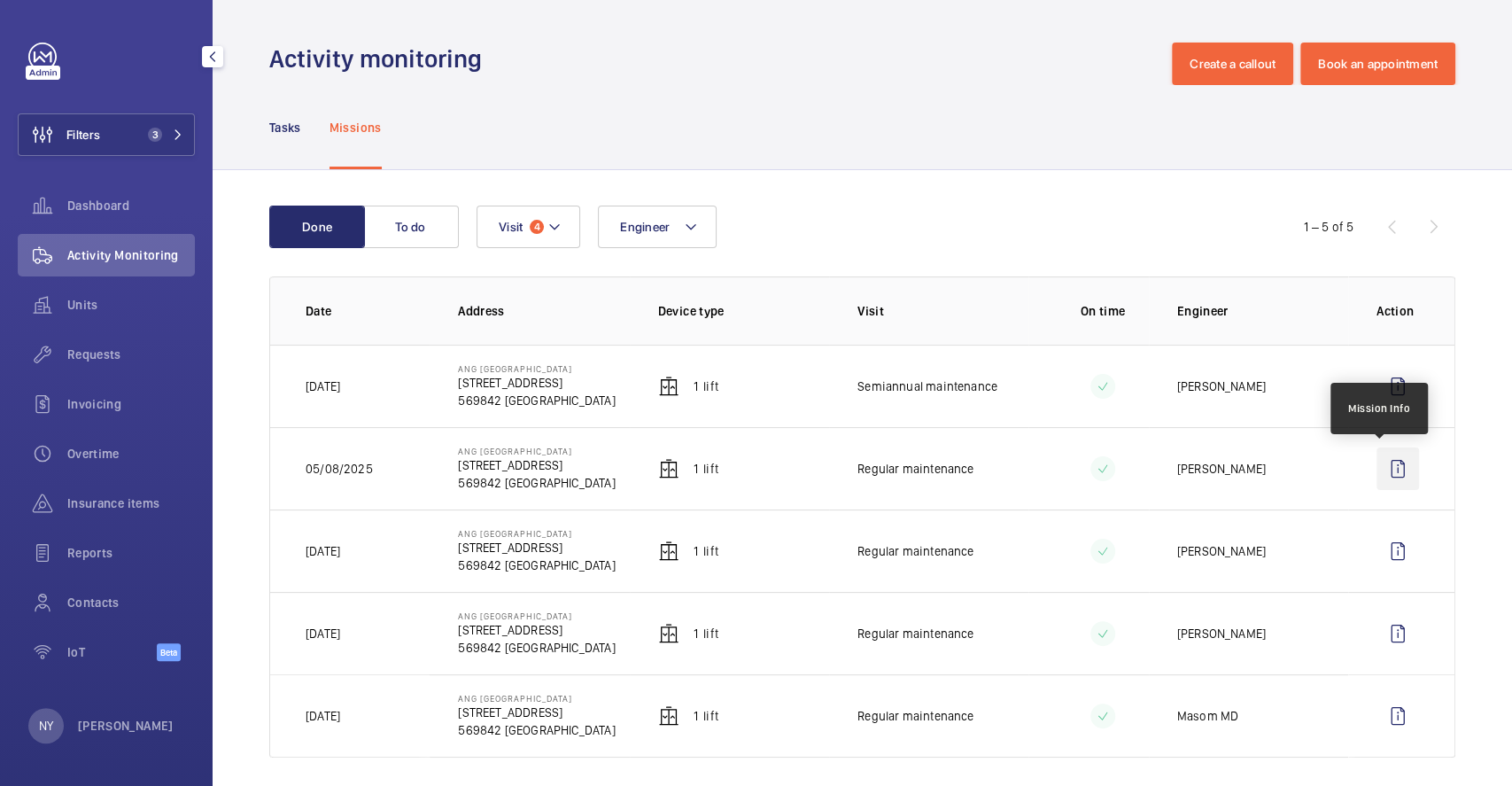
click at [1384, 468] on wm-front-icon-button at bounding box center [1397, 468] width 42 height 42
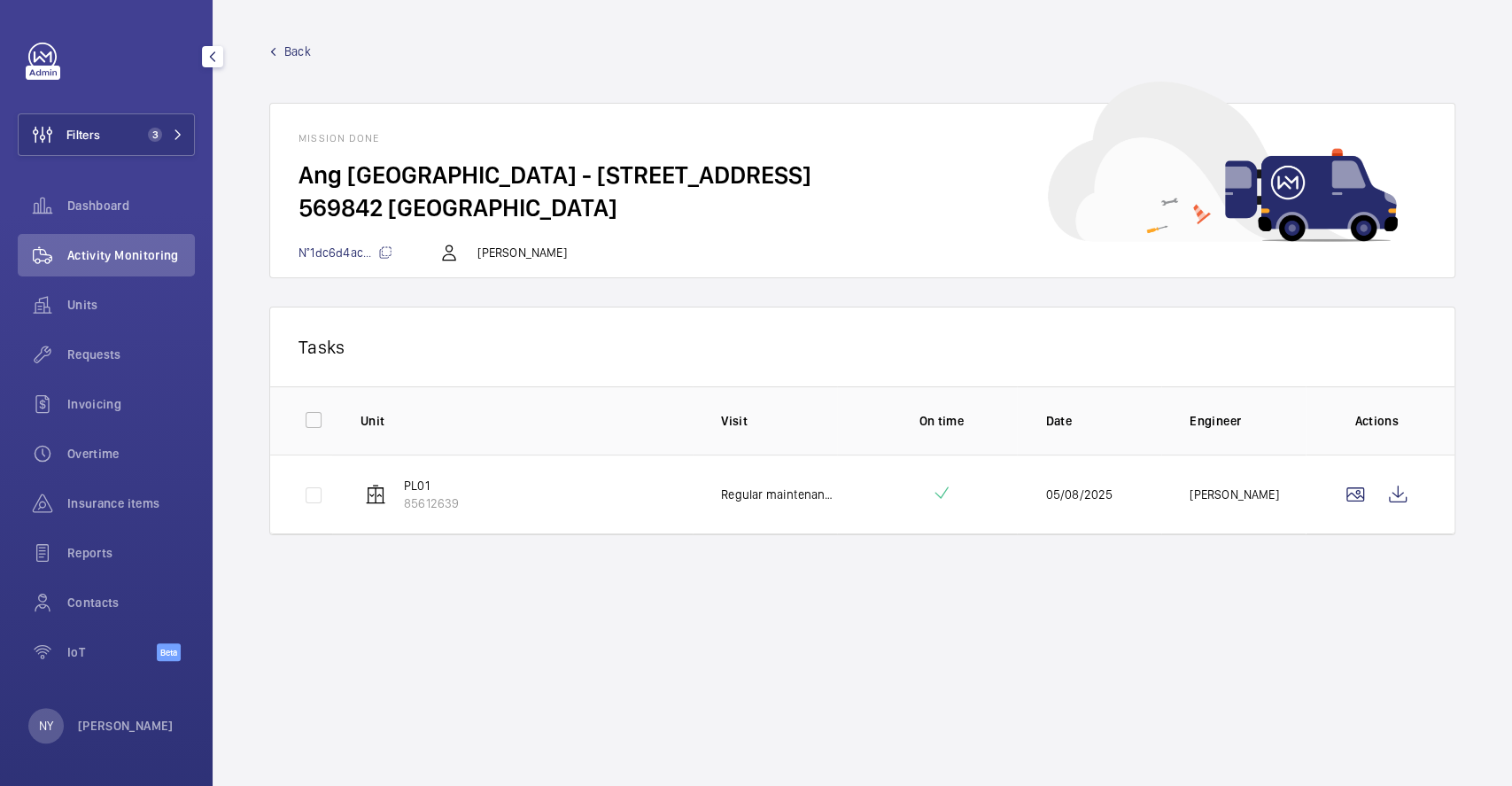
click at [1421, 498] on td at bounding box center [1381, 493] width 149 height 79
click at [1401, 500] on wm-front-icon-button at bounding box center [1397, 493] width 42 height 42
click at [289, 49] on span "Back" at bounding box center [298, 51] width 26 height 18
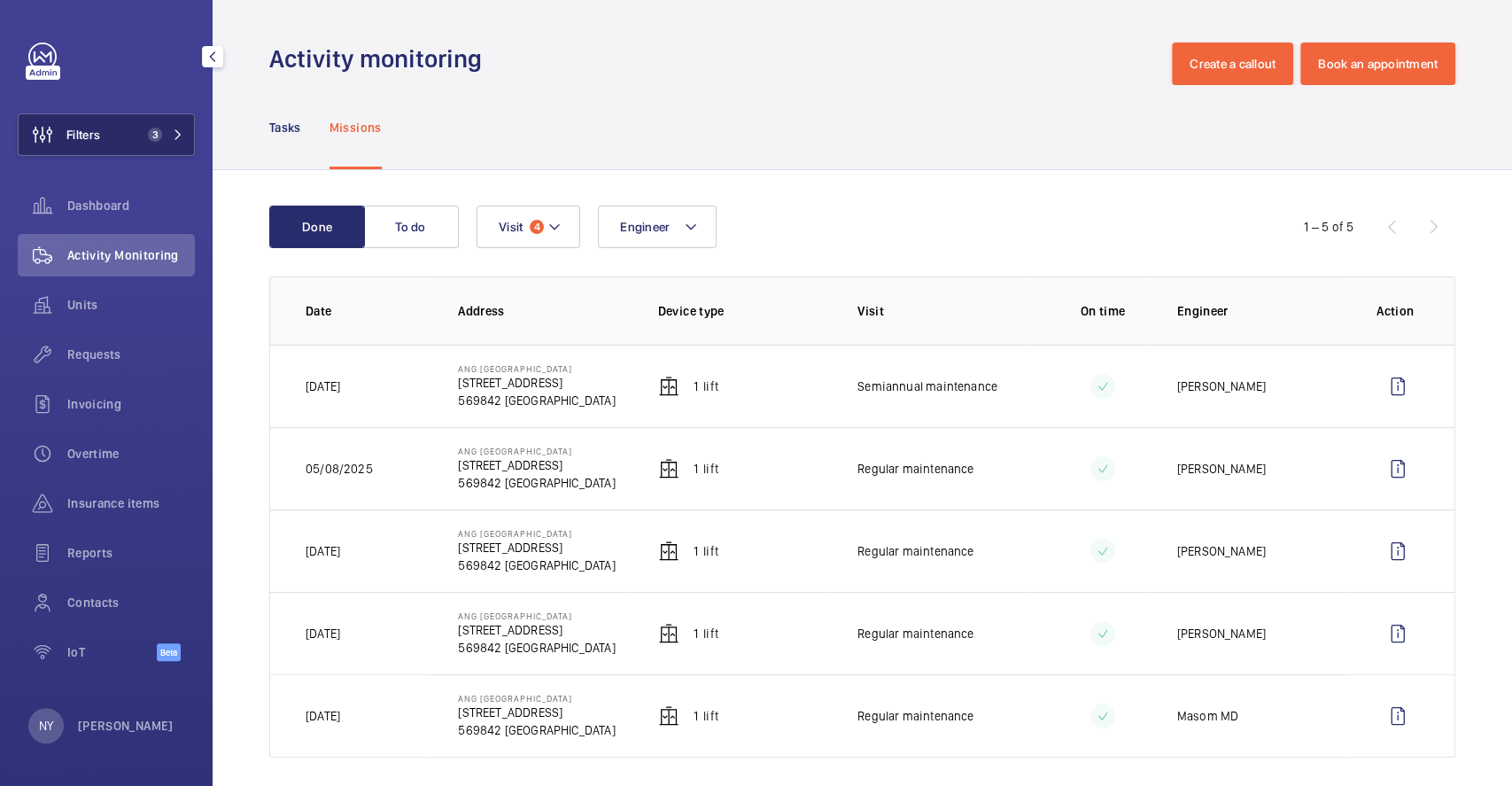
click at [126, 119] on button "Filters 3" at bounding box center [106, 134] width 177 height 42
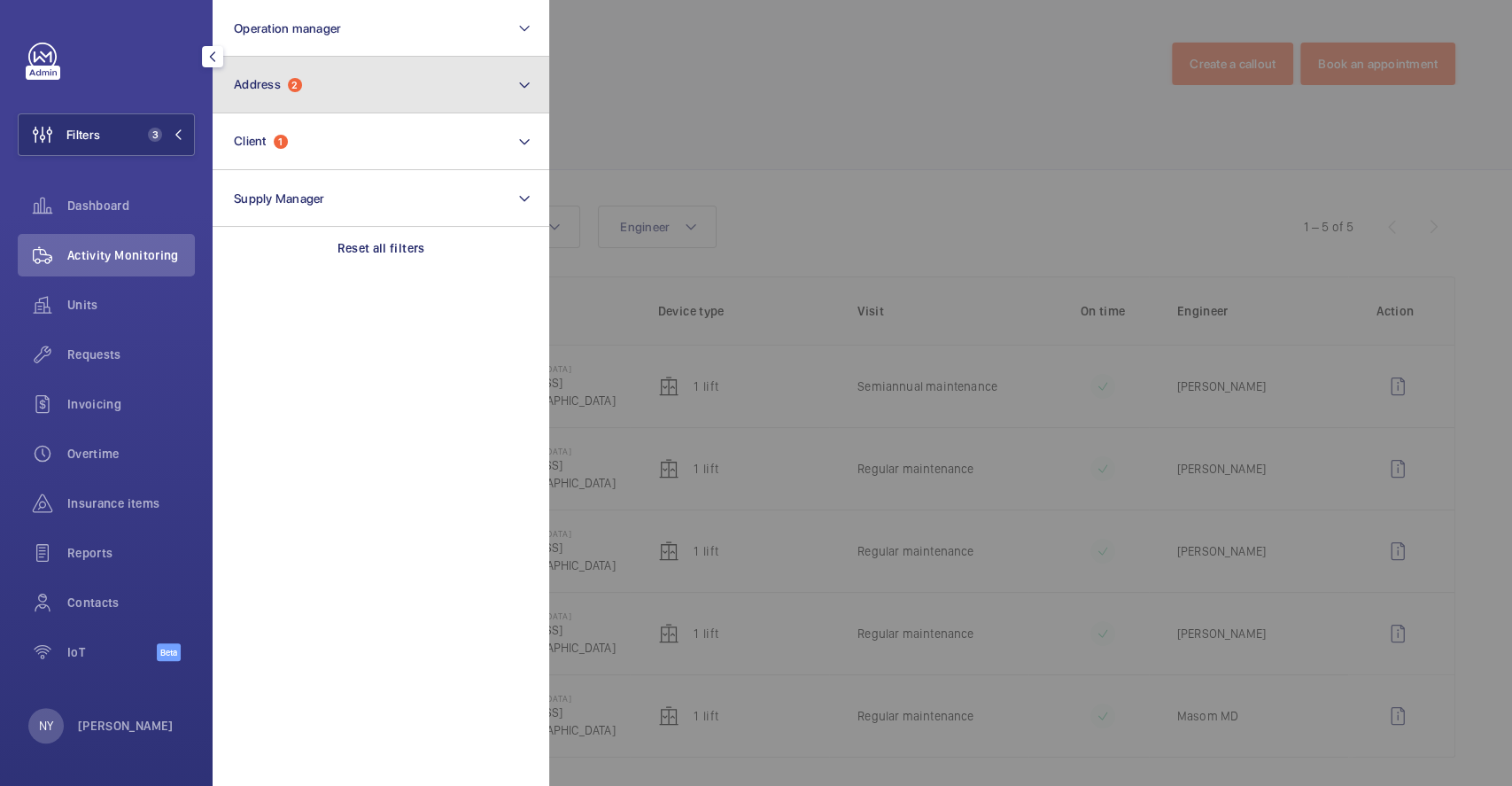
click at [315, 73] on button "Address 2" at bounding box center [381, 85] width 337 height 57
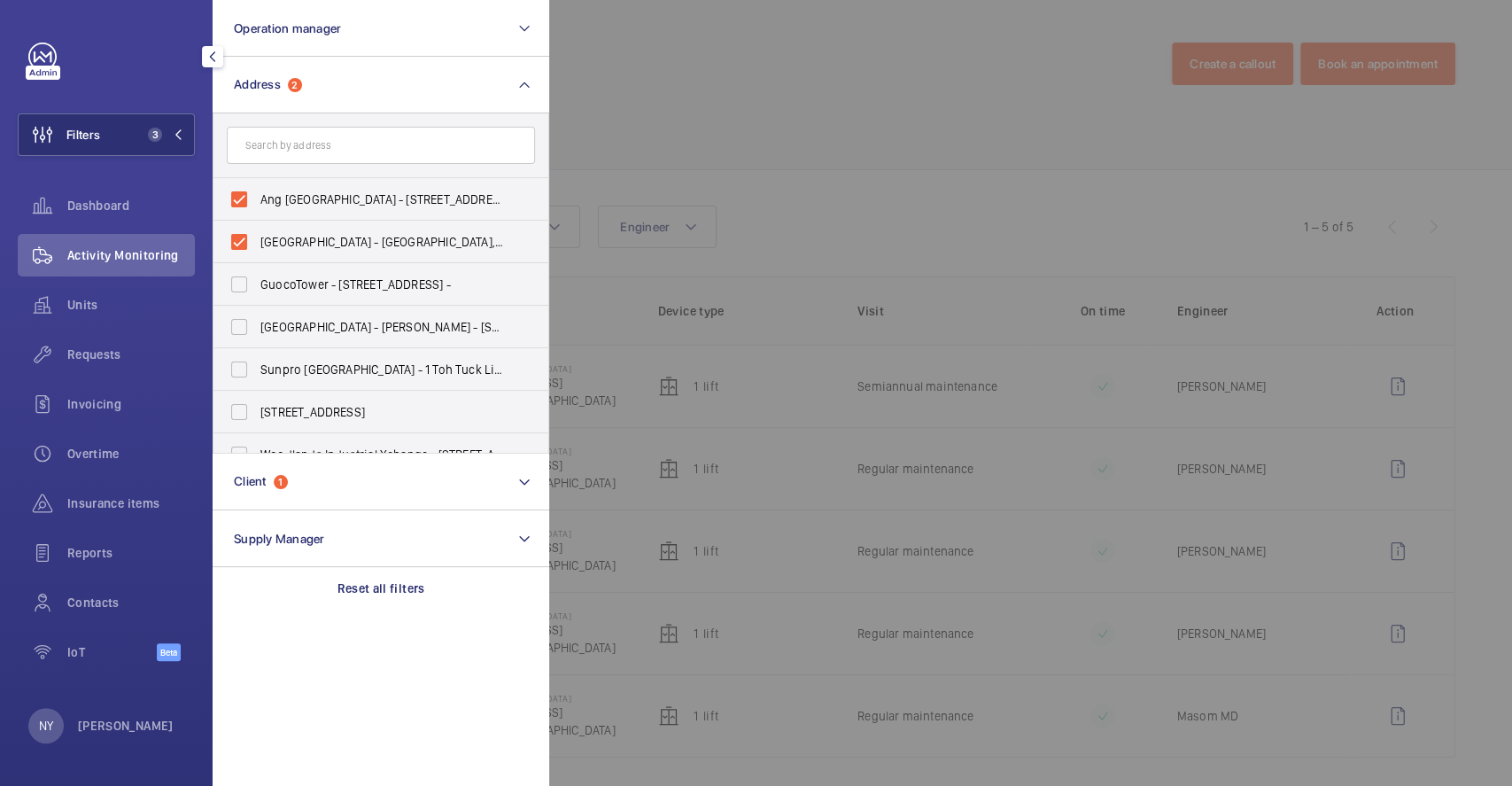
click at [704, 123] on div at bounding box center [1305, 393] width 1512 height 786
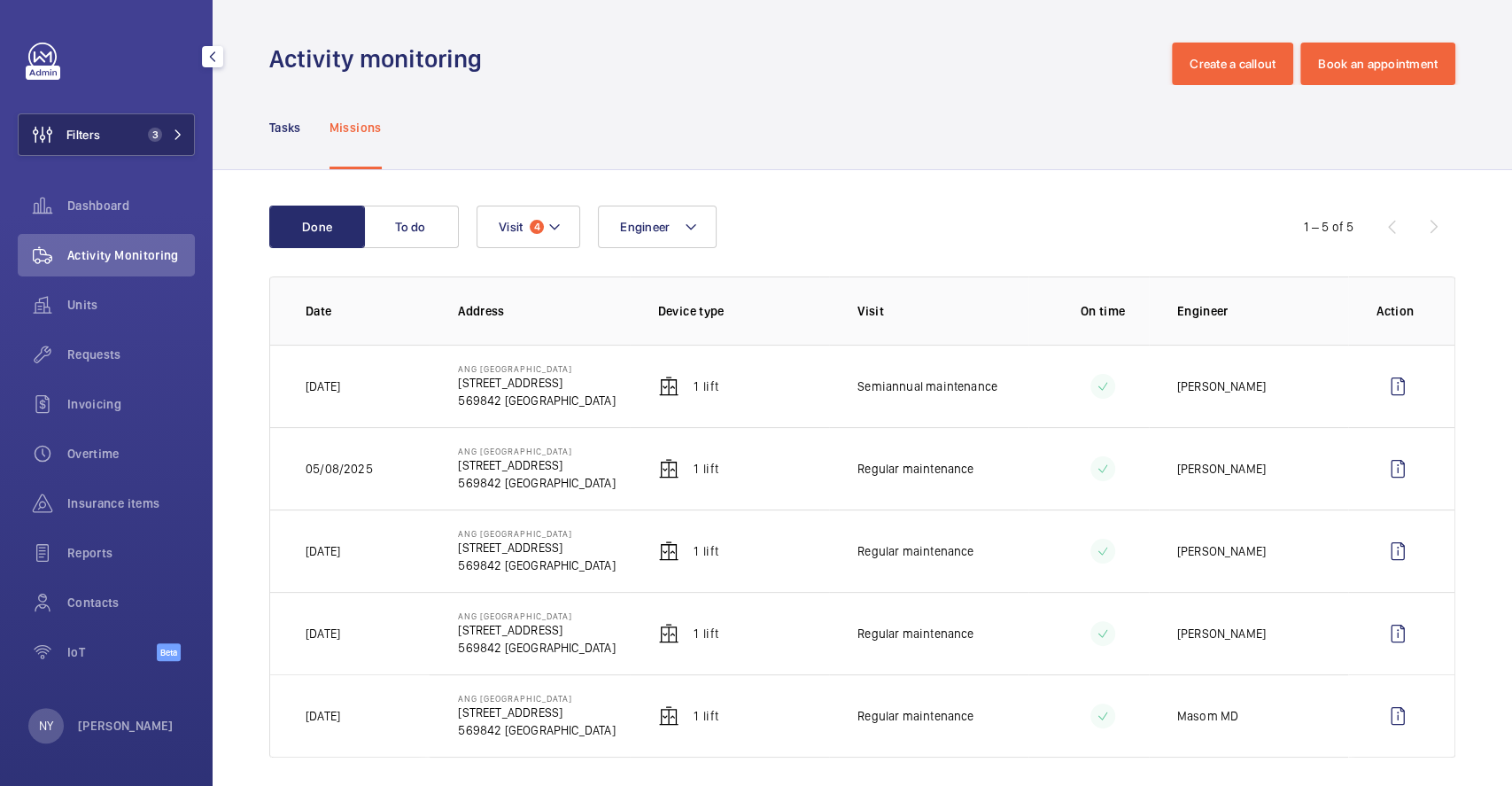
click at [87, 128] on span "Filters" at bounding box center [83, 135] width 33 height 18
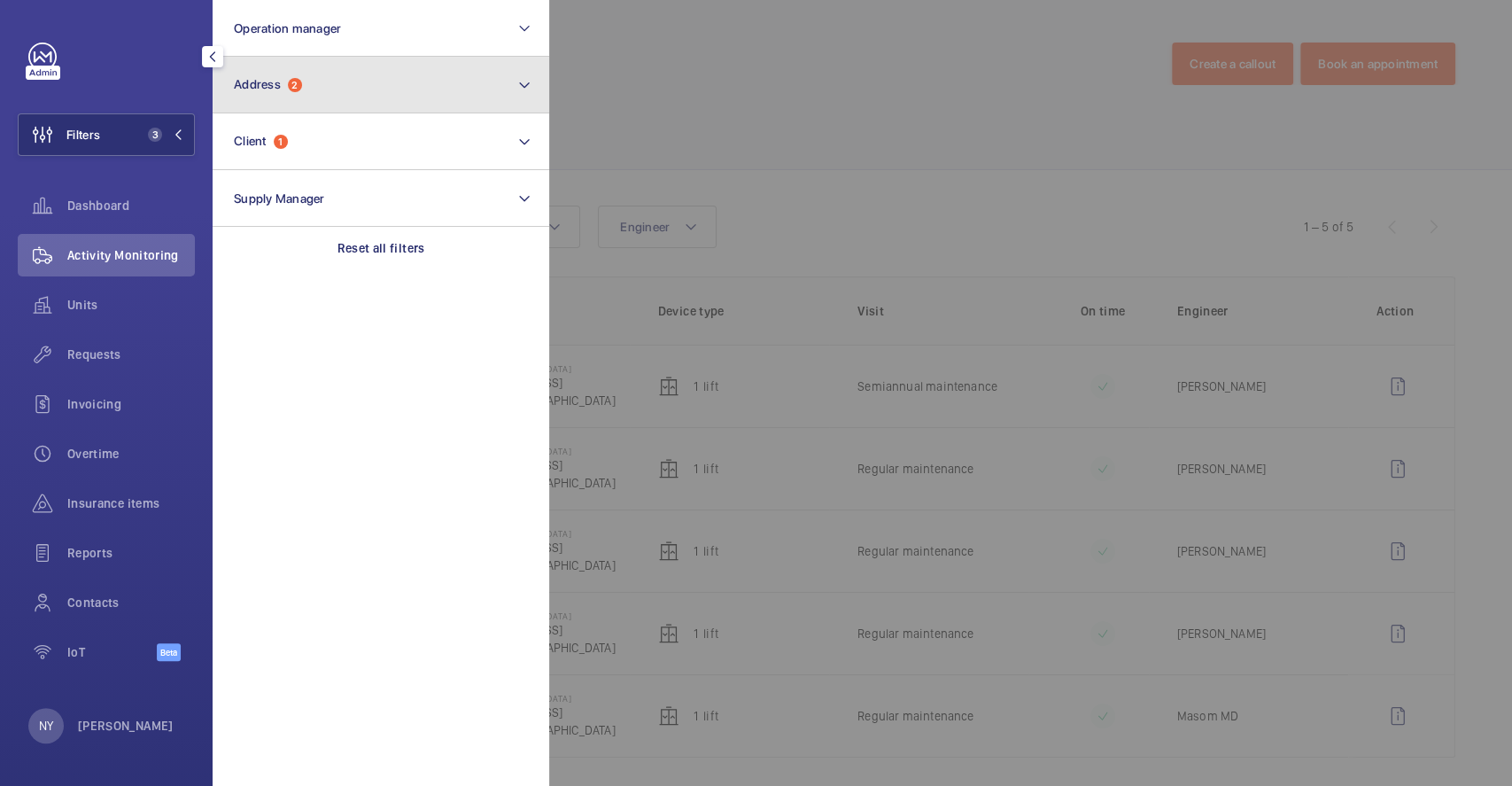
click at [301, 109] on button "Address 2" at bounding box center [381, 85] width 337 height 57
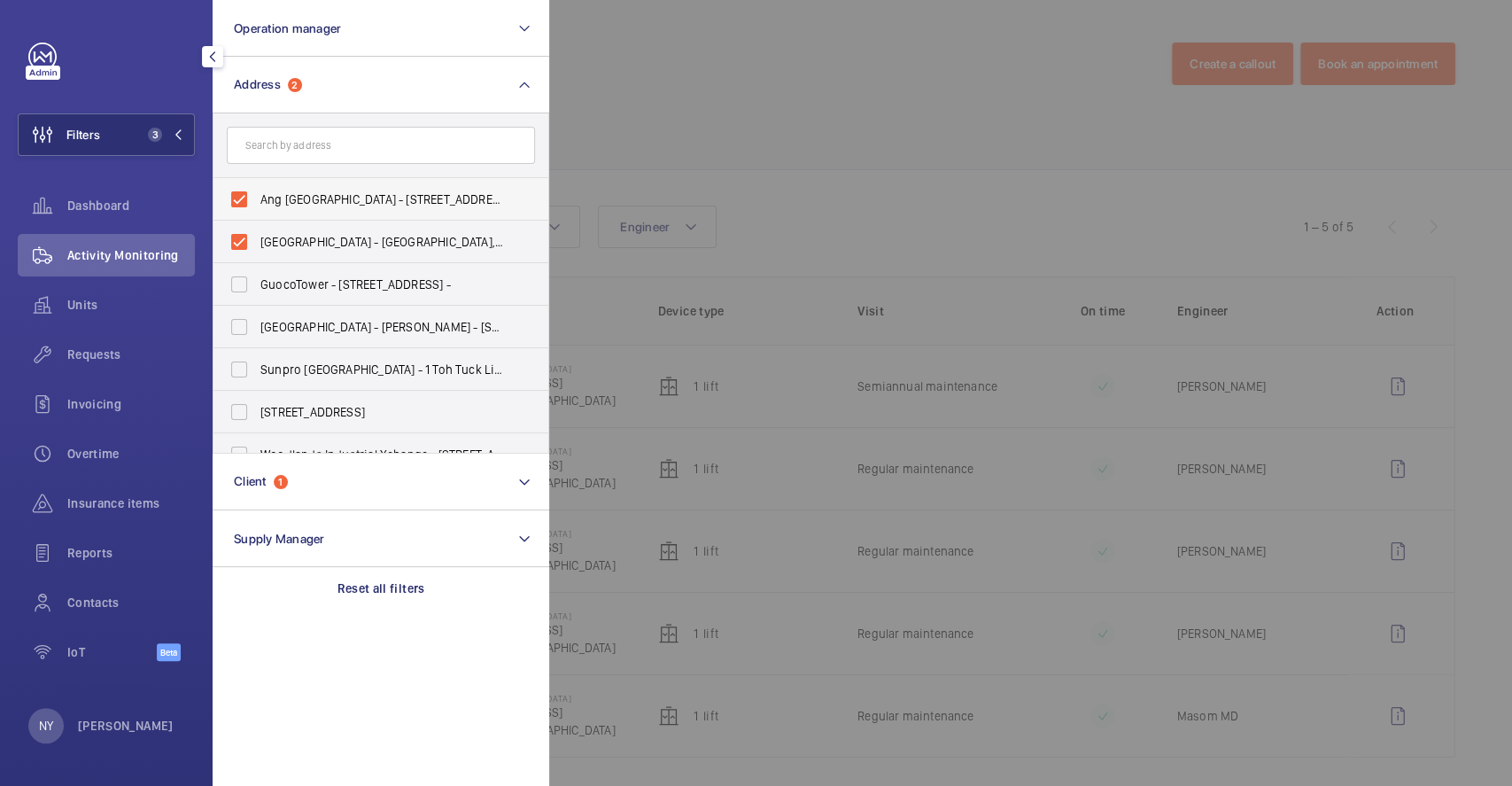
click at [333, 198] on span "Ang [GEOGRAPHIC_DATA] - [STREET_ADDRESS]" at bounding box center [382, 200] width 244 height 18
click at [257, 198] on input "Ang [GEOGRAPHIC_DATA] - [STREET_ADDRESS]" at bounding box center [239, 200] width 35 height 35
checkbox input "false"
click at [326, 237] on span "[GEOGRAPHIC_DATA] - [GEOGRAPHIC_DATA], [GEOGRAPHIC_DATA] 730900" at bounding box center [382, 242] width 244 height 18
click at [257, 237] on input "[GEOGRAPHIC_DATA] - [GEOGRAPHIC_DATA], [GEOGRAPHIC_DATA] 730900" at bounding box center [239, 242] width 35 height 35
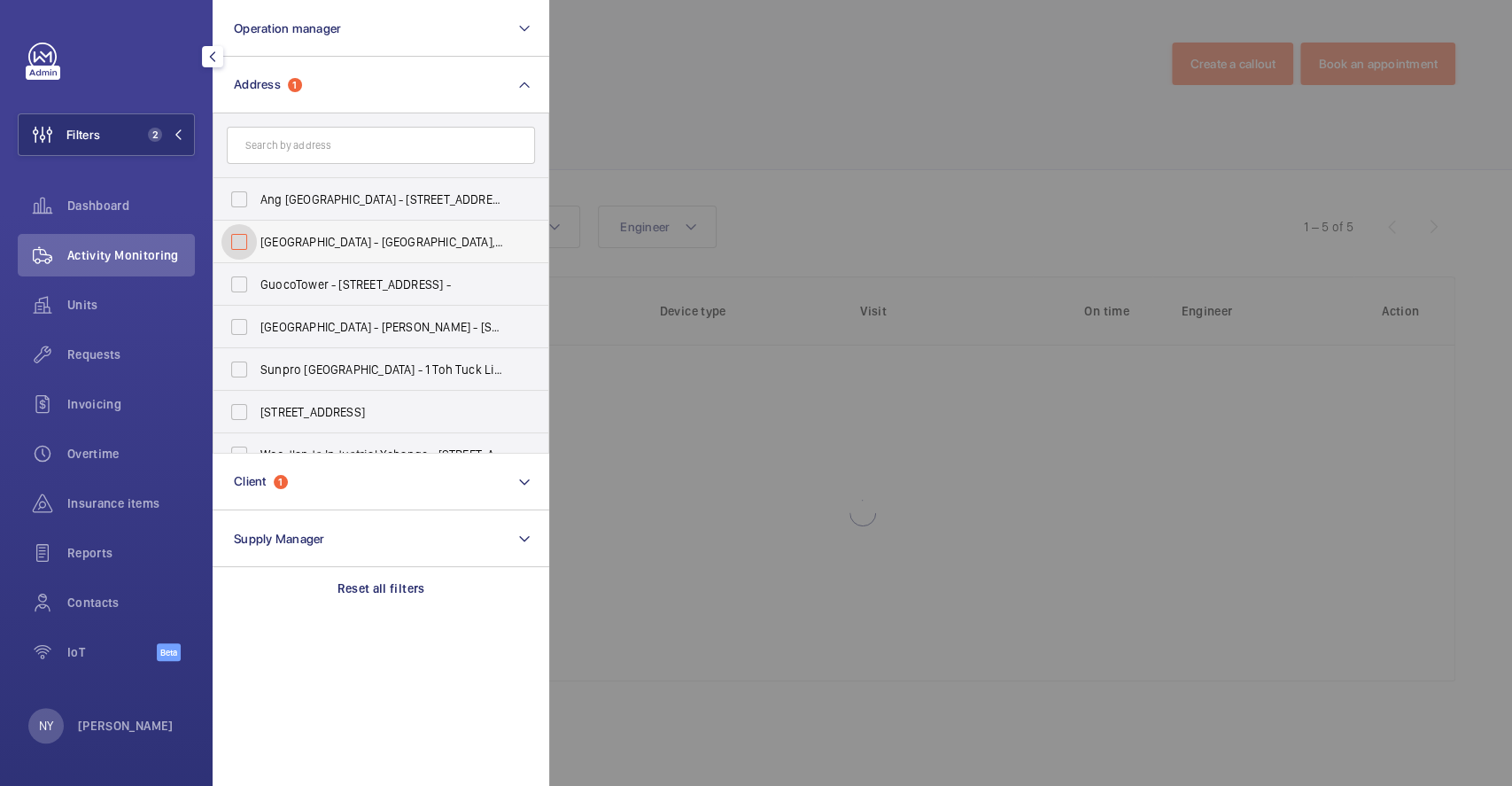
checkbox input "false"
click at [337, 132] on input "text" at bounding box center [381, 145] width 308 height 37
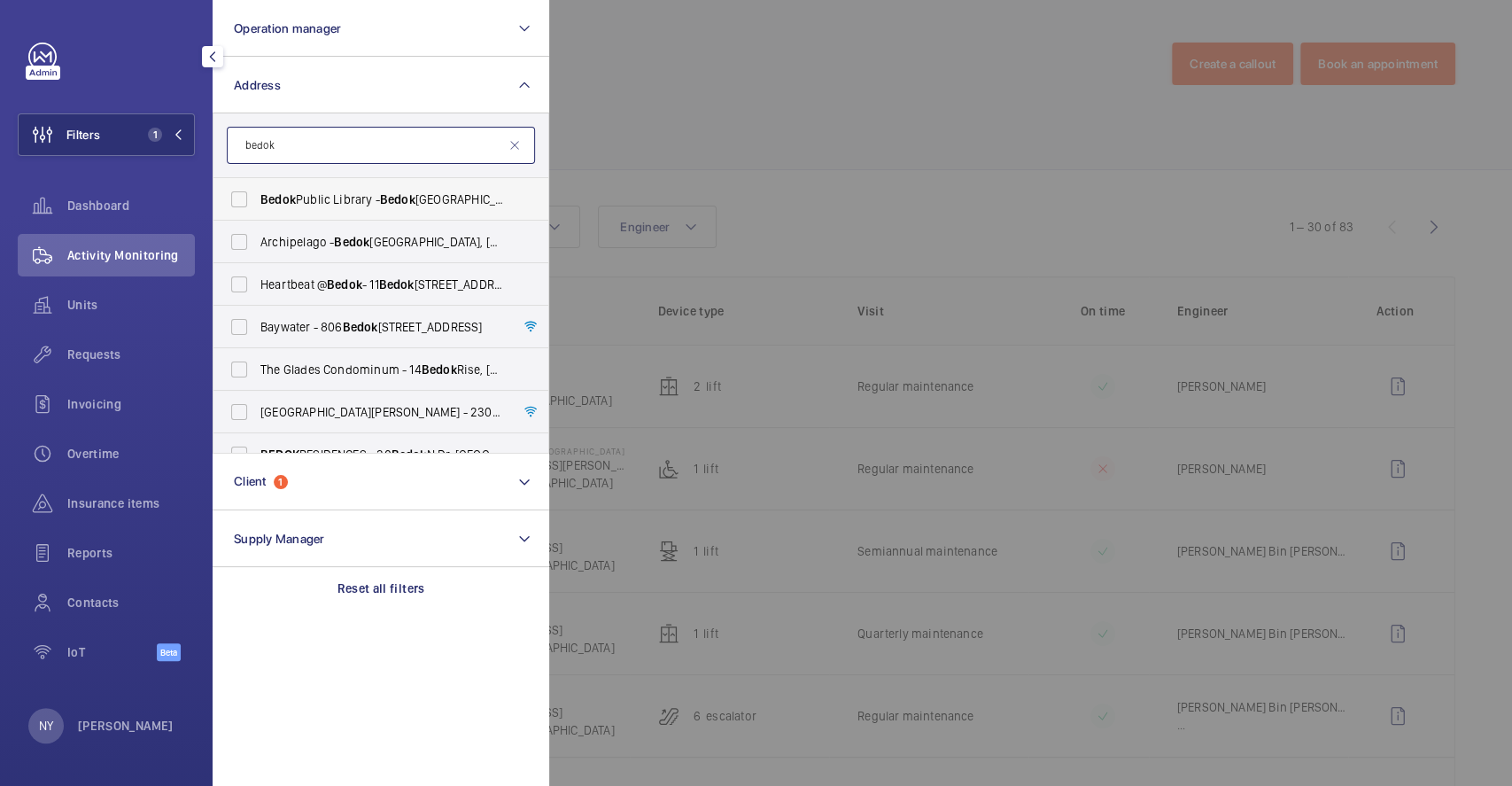
type input "bedok"
click at [340, 202] on span "[GEOGRAPHIC_DATA] - [GEOGRAPHIC_DATA]" at bounding box center [382, 200] width 244 height 18
click at [257, 202] on input "[GEOGRAPHIC_DATA] - [GEOGRAPHIC_DATA]" at bounding box center [239, 200] width 35 height 35
checkbox input "true"
click at [727, 133] on div at bounding box center [1305, 393] width 1512 height 786
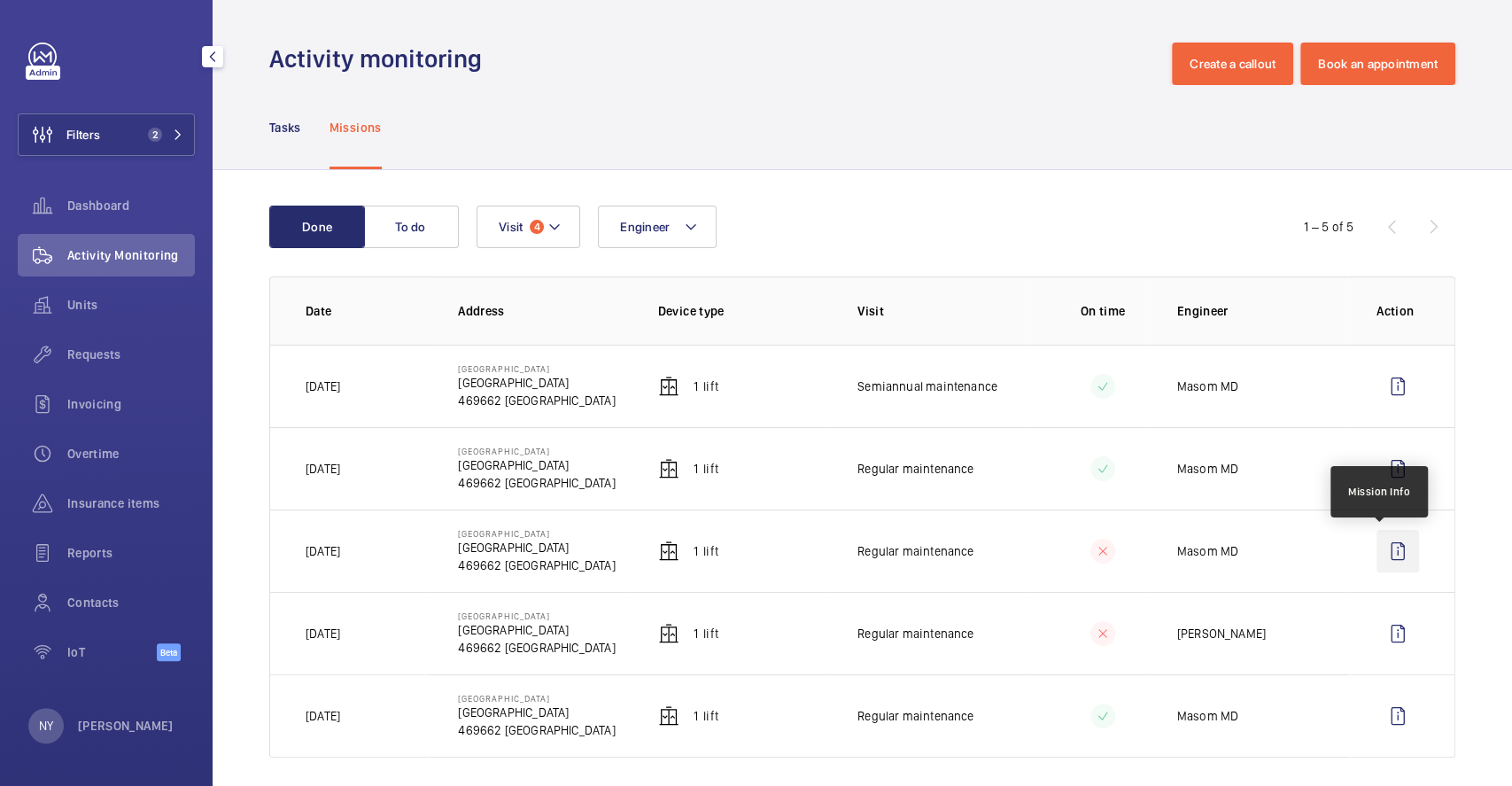
click at [1377, 565] on wm-front-icon-button at bounding box center [1397, 550] width 42 height 42
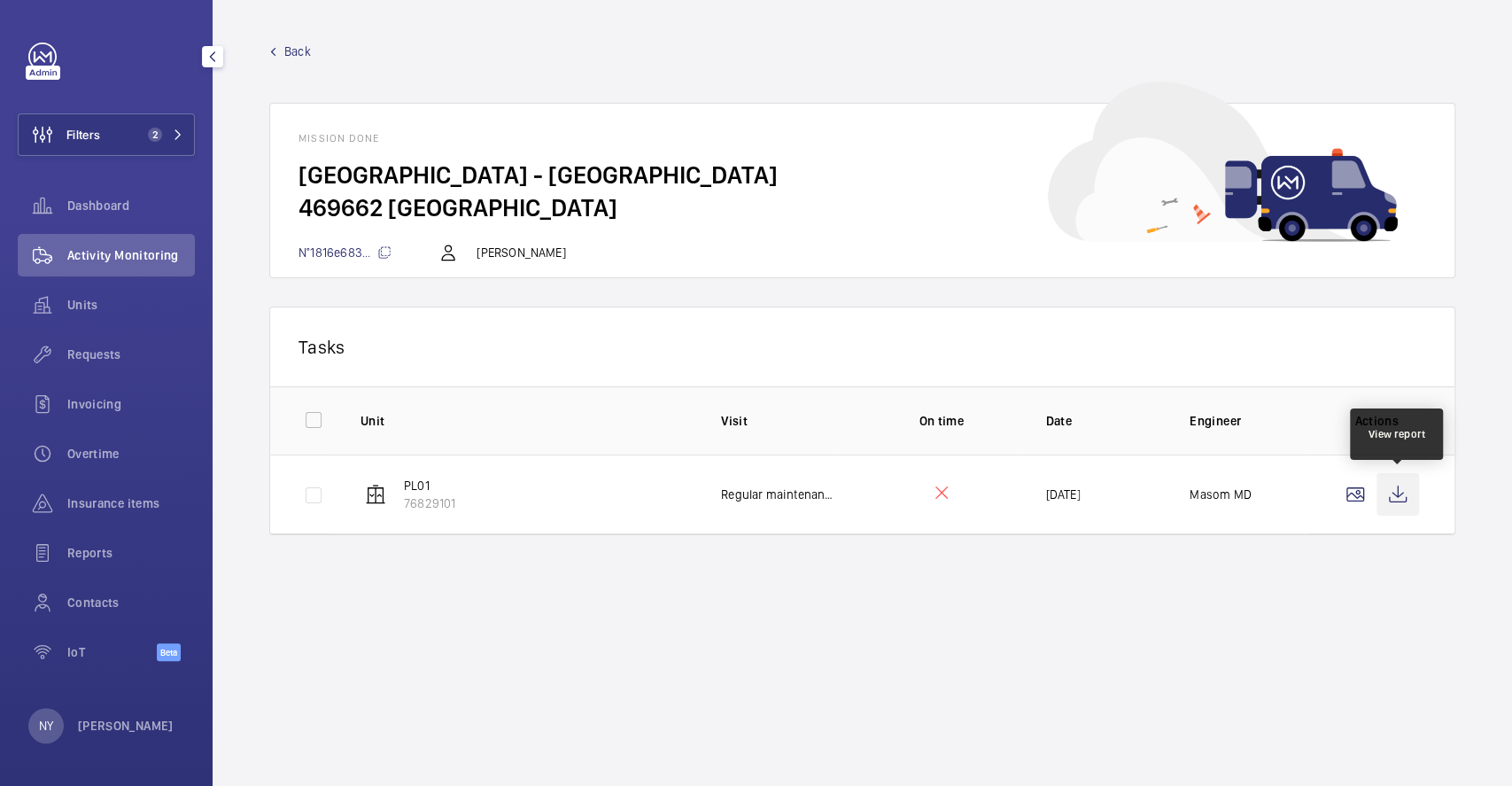
click at [1390, 478] on wm-front-icon-button at bounding box center [1397, 493] width 42 height 42
click at [279, 54] on link "Back" at bounding box center [862, 51] width 1186 height 18
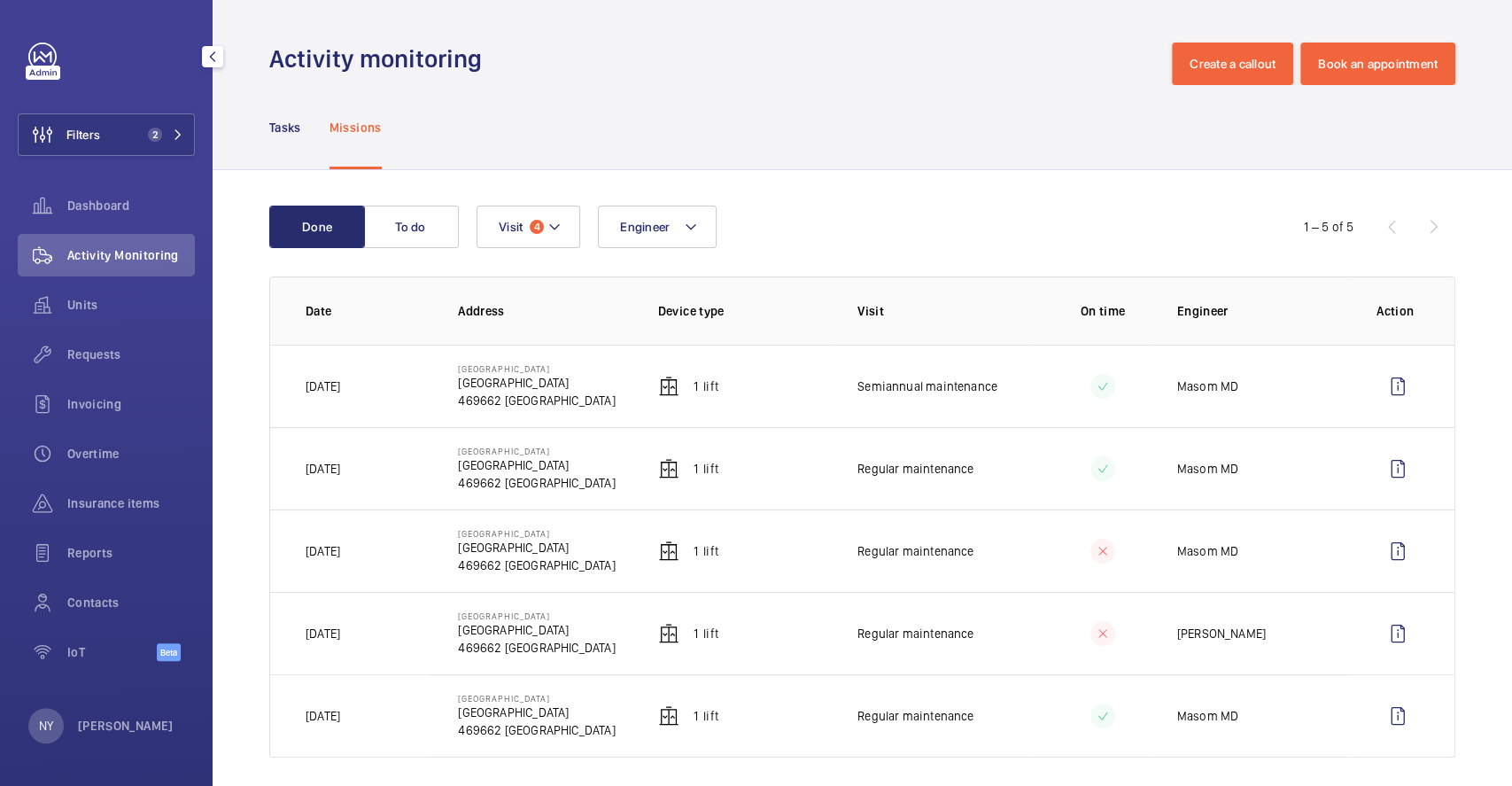
click at [128, 108] on div "Filters 2 Dashboard Activity Monitoring Units Requests Invoicing Overtime Insur…" at bounding box center [106, 361] width 177 height 638
click at [141, 128] on span "2" at bounding box center [152, 134] width 22 height 14
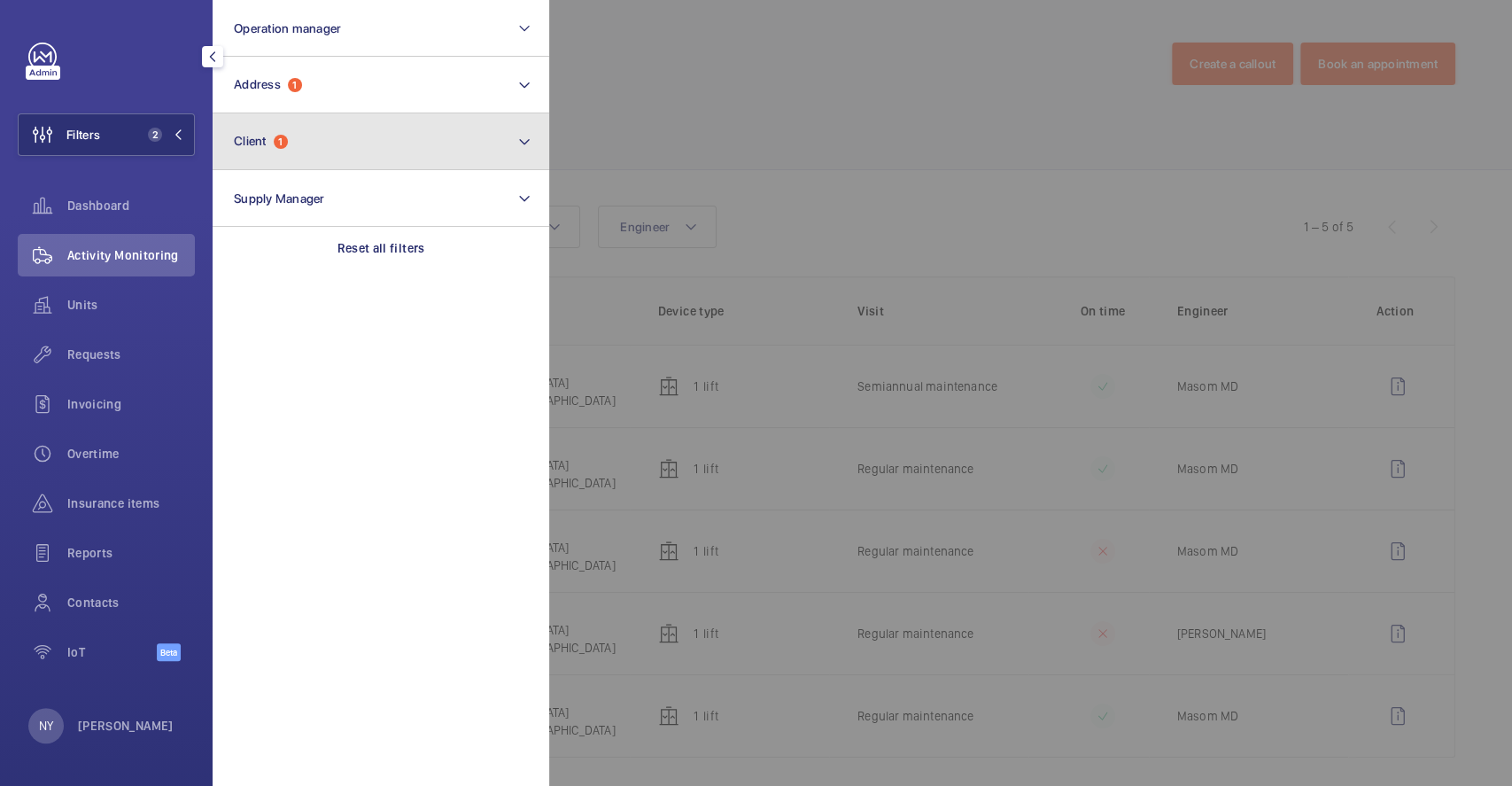
click at [460, 114] on button "Client 1" at bounding box center [381, 142] width 337 height 57
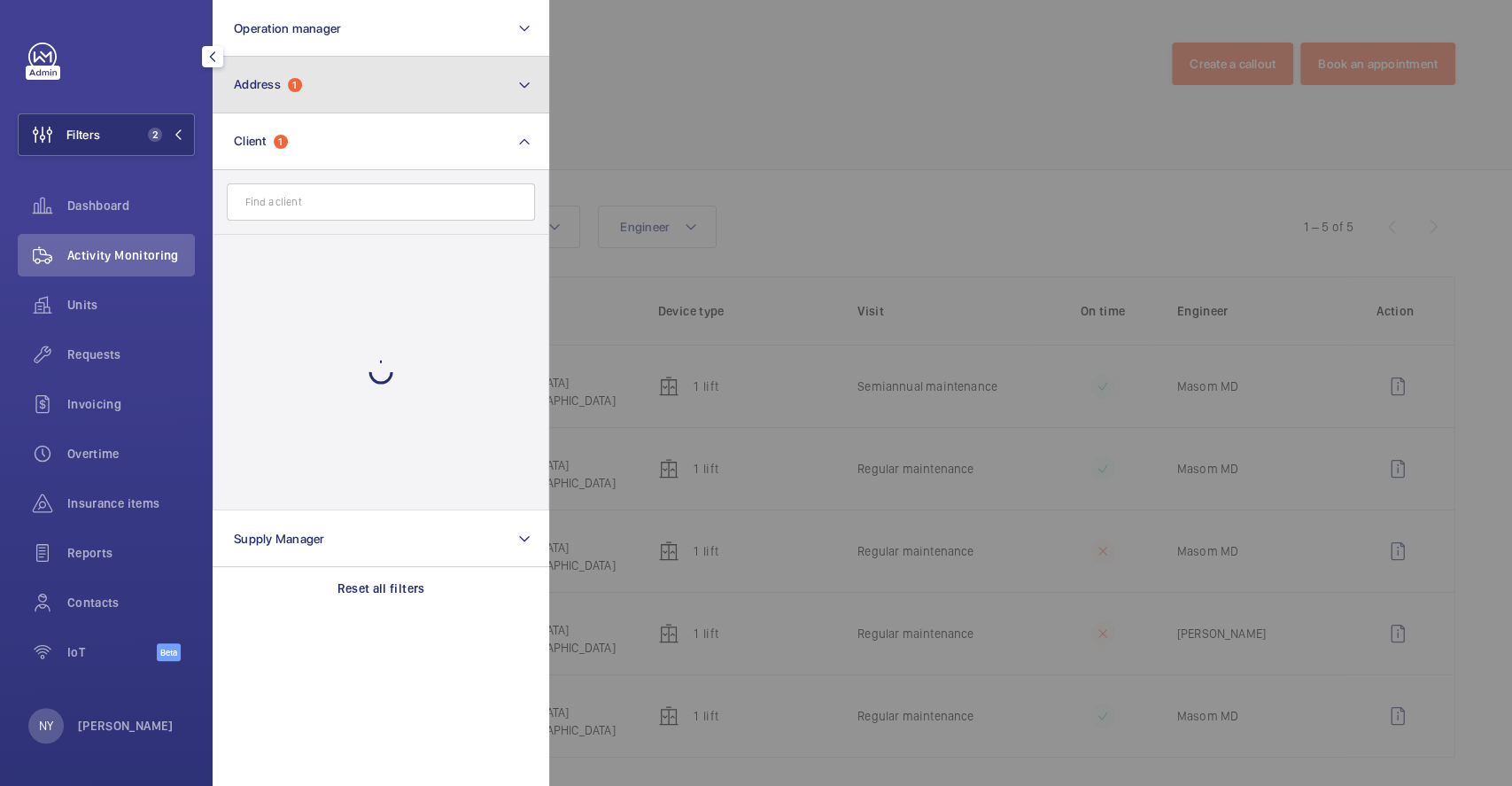
click at [422, 86] on button "Address 1" at bounding box center [381, 85] width 337 height 57
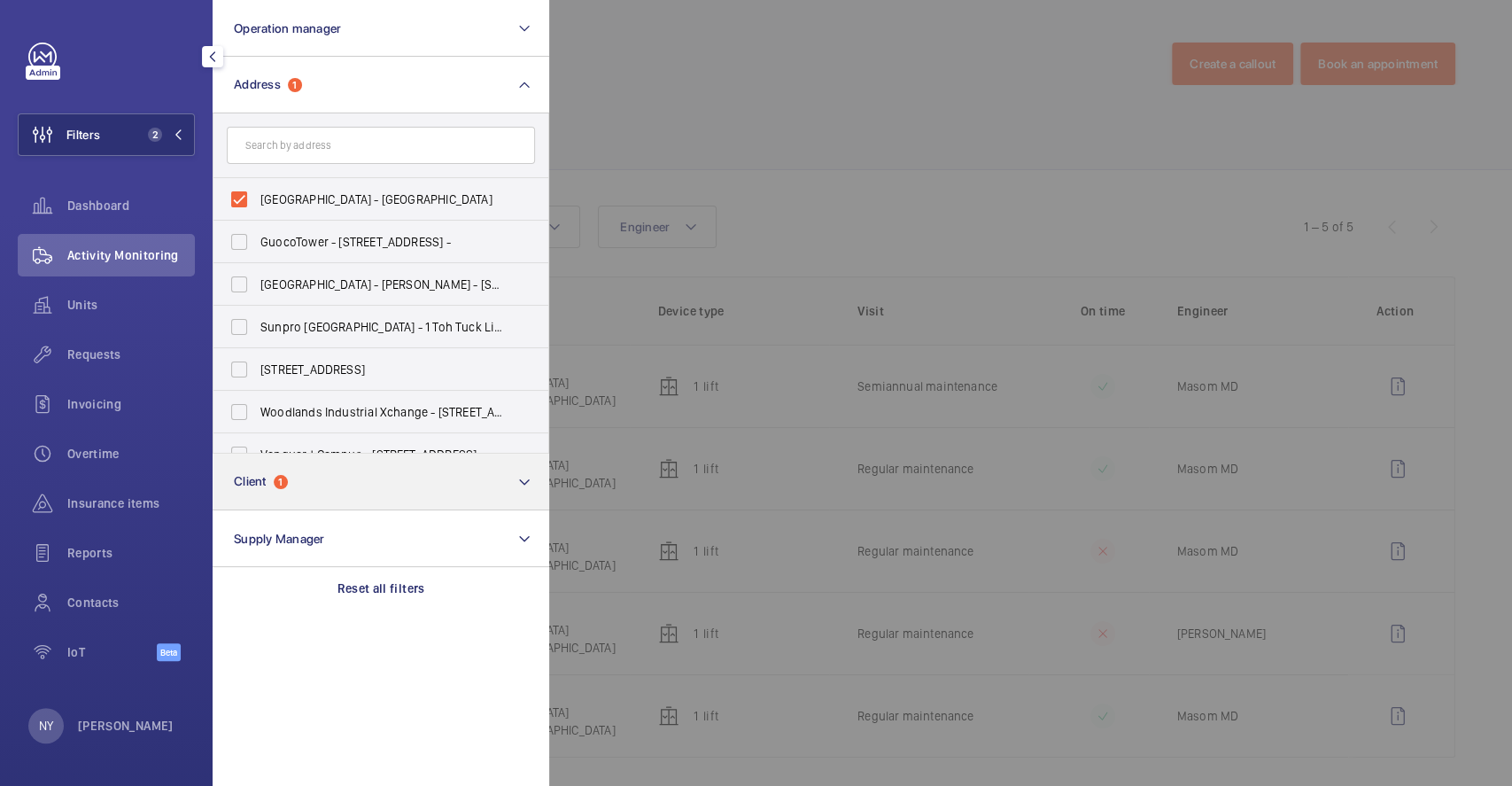
click at [368, 199] on span "[GEOGRAPHIC_DATA] - [GEOGRAPHIC_DATA]" at bounding box center [382, 200] width 244 height 18
click at [257, 199] on input "[GEOGRAPHIC_DATA] - [GEOGRAPHIC_DATA]" at bounding box center [239, 200] width 35 height 35
checkbox input "false"
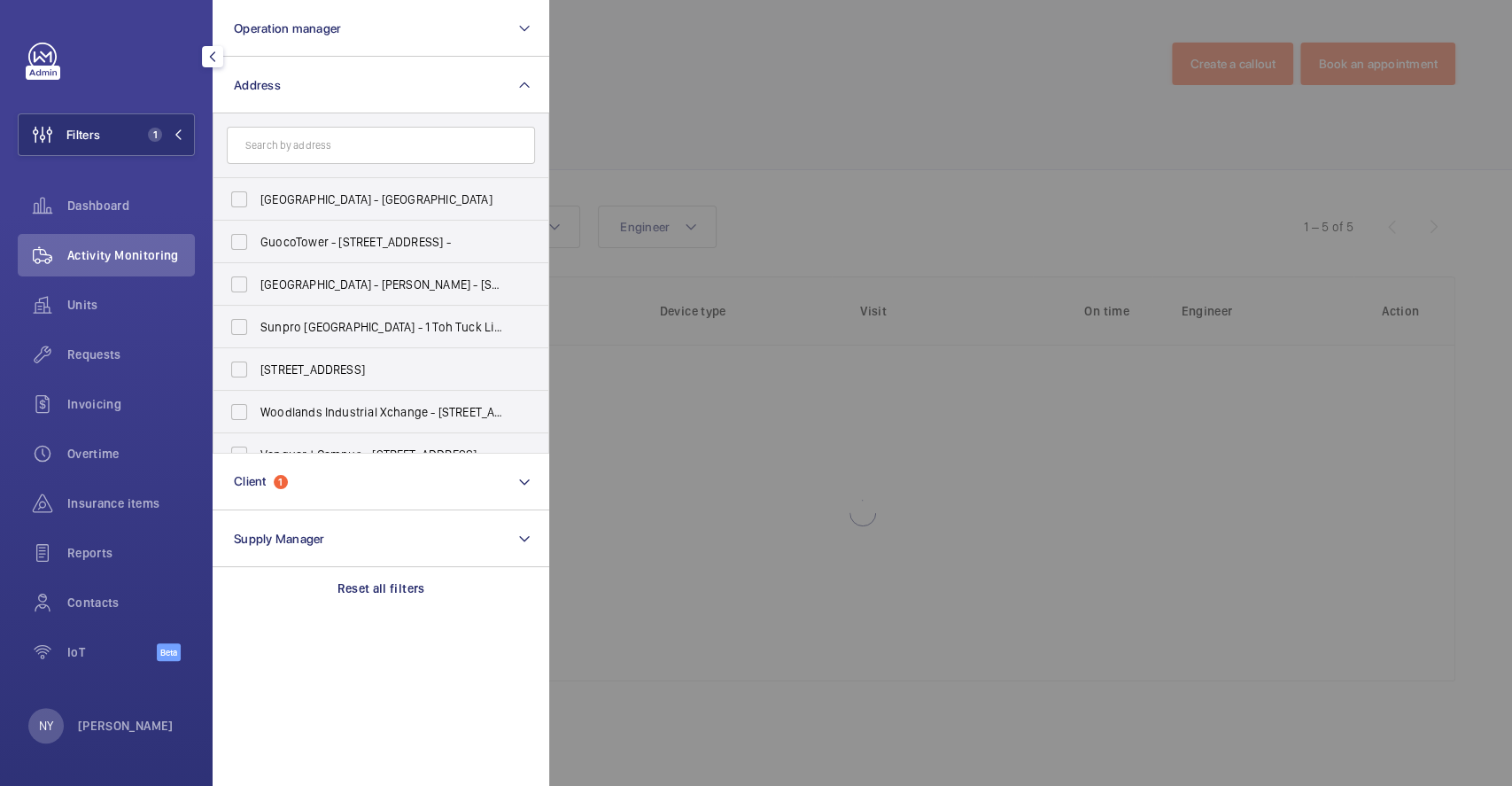
click at [776, 52] on div at bounding box center [1305, 393] width 1512 height 786
